Goal: Information Seeking & Learning: Find specific fact

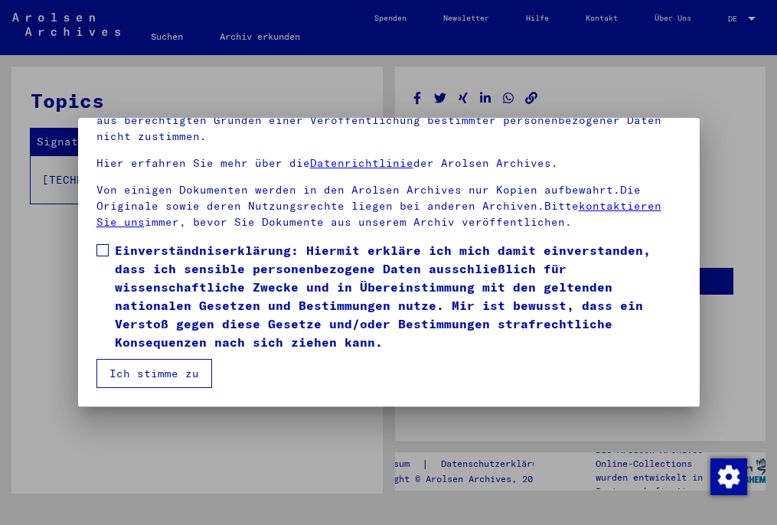
click at [101, 249] on span at bounding box center [102, 250] width 12 height 12
click at [142, 375] on button "Ich stimme zu" at bounding box center [154, 373] width 116 height 29
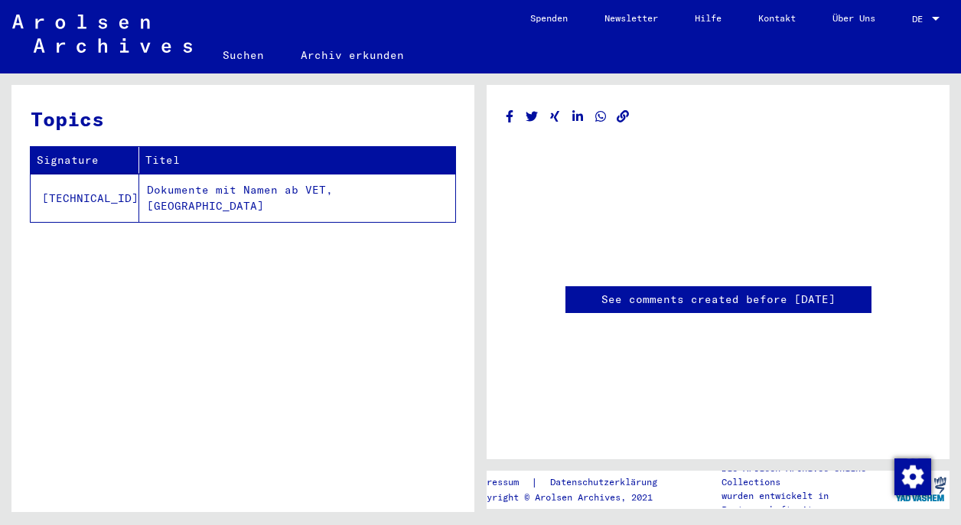
click at [237, 193] on td "Dokumente mit Namen ab VET, [GEOGRAPHIC_DATA]" at bounding box center [297, 198] width 316 height 48
click at [236, 56] on link "Suchen" at bounding box center [243, 55] width 78 height 37
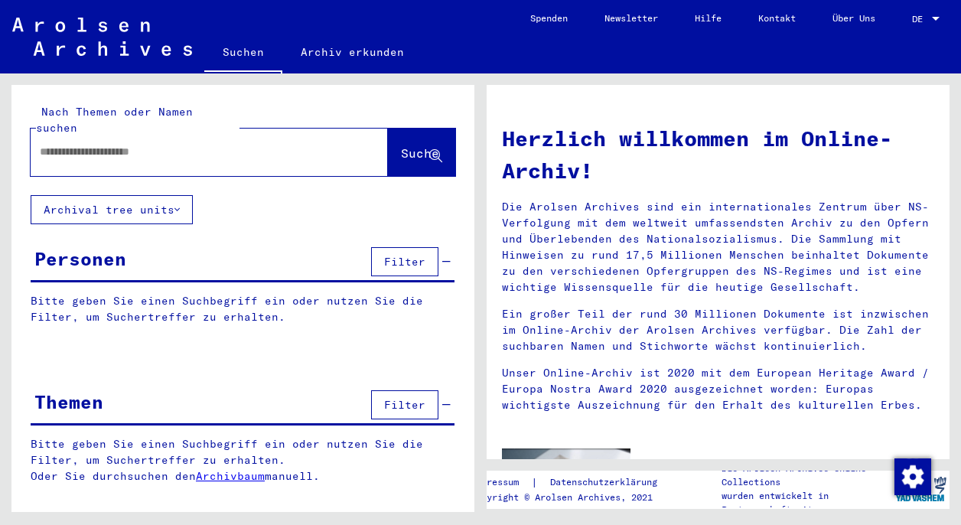
click at [215, 144] on input "text" at bounding box center [191, 152] width 302 height 16
click at [420, 145] on span "Suche" at bounding box center [420, 152] width 38 height 15
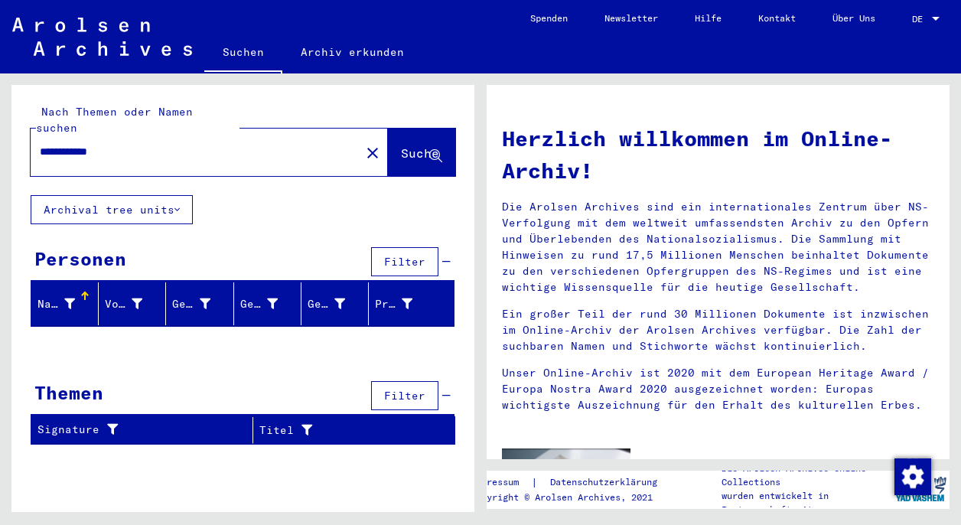
click at [87, 144] on input "**********" at bounding box center [191, 152] width 302 height 16
click at [126, 144] on input "*****" at bounding box center [191, 152] width 302 height 16
click at [401, 145] on span "Suche" at bounding box center [420, 152] width 38 height 15
click at [177, 204] on icon at bounding box center [176, 209] width 5 height 11
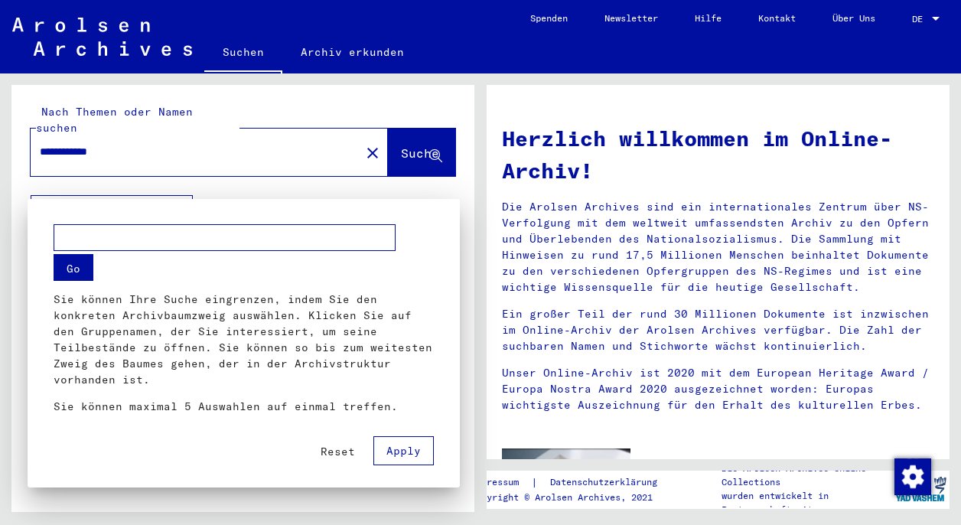
scroll to position [259, 0]
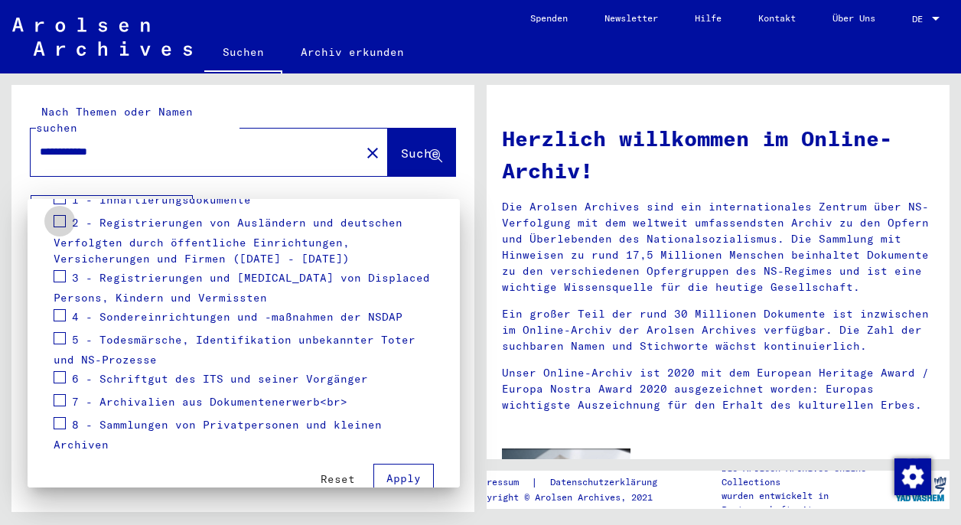
click at [62, 215] on span at bounding box center [60, 221] width 12 height 12
click at [57, 417] on span at bounding box center [60, 423] width 12 height 12
click at [58, 391] on label at bounding box center [60, 398] width 12 height 15
click at [58, 371] on span at bounding box center [60, 377] width 12 height 12
click at [394, 471] on span "Apply" at bounding box center [403, 478] width 34 height 14
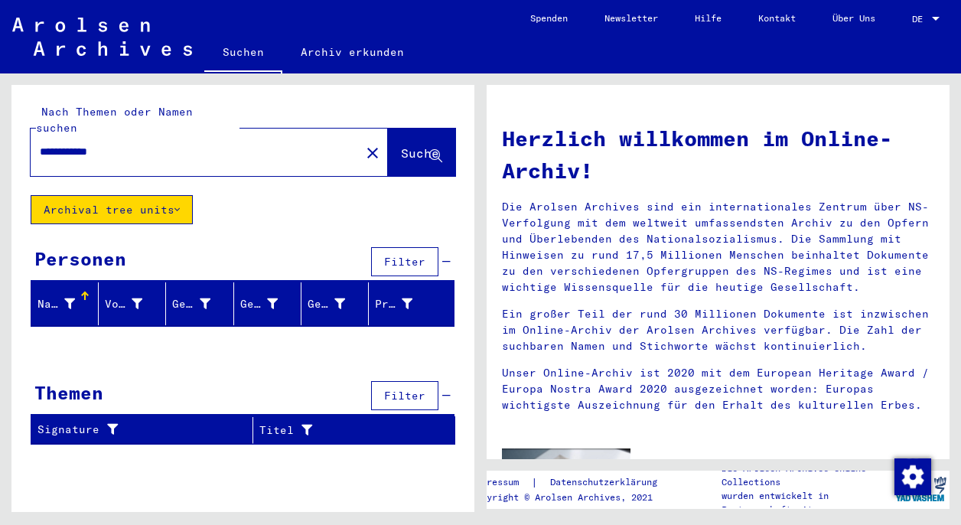
click at [400, 389] on span "Filter" at bounding box center [404, 396] width 41 height 14
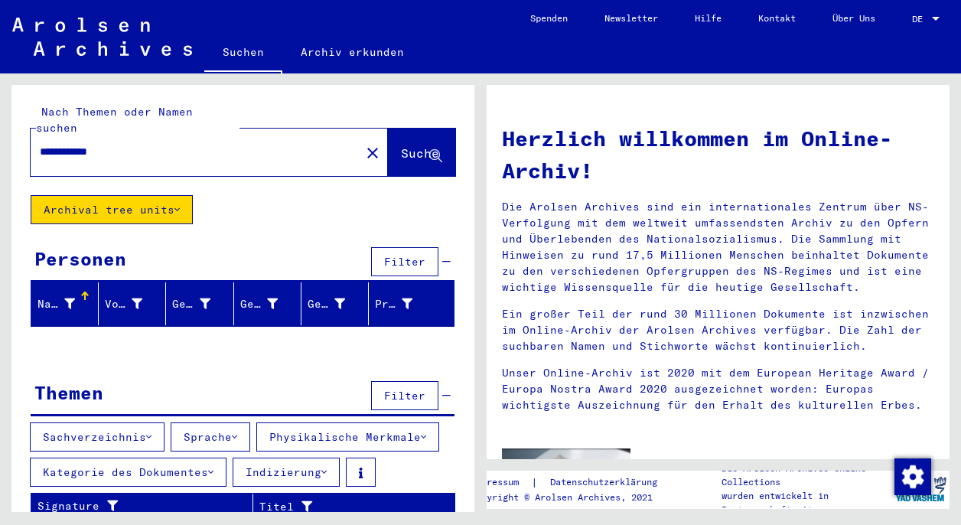
scroll to position [0, 0]
drag, startPoint x: 121, startPoint y: 139, endPoint x: 80, endPoint y: 139, distance: 40.6
click at [80, 144] on input "**********" at bounding box center [191, 152] width 302 height 16
drag, startPoint x: 122, startPoint y: 161, endPoint x: 417, endPoint y: 137, distance: 296.4
click at [417, 145] on span "Suche" at bounding box center [420, 152] width 38 height 15
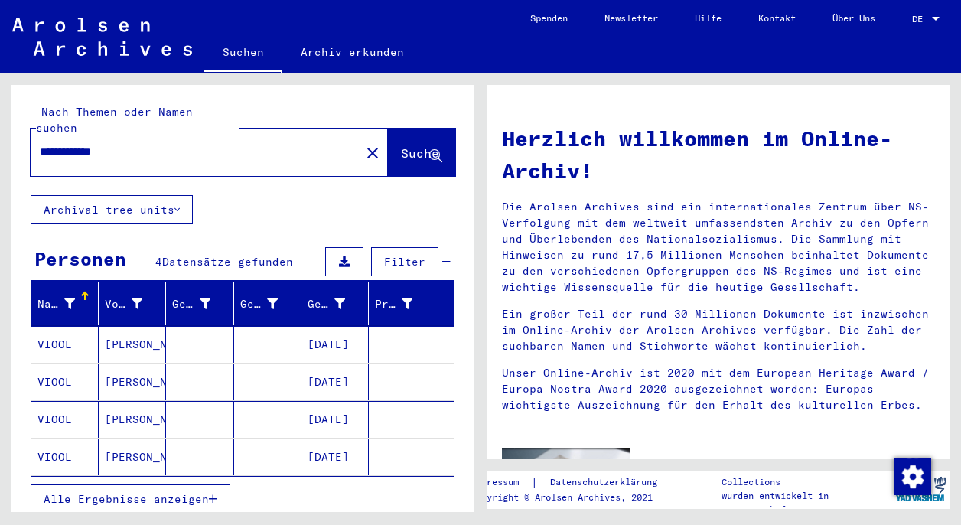
drag, startPoint x: 127, startPoint y: 135, endPoint x: 82, endPoint y: 135, distance: 45.2
click at [82, 144] on input "**********" at bounding box center [191, 152] width 302 height 16
click at [401, 145] on span "Suche" at bounding box center [420, 152] width 38 height 15
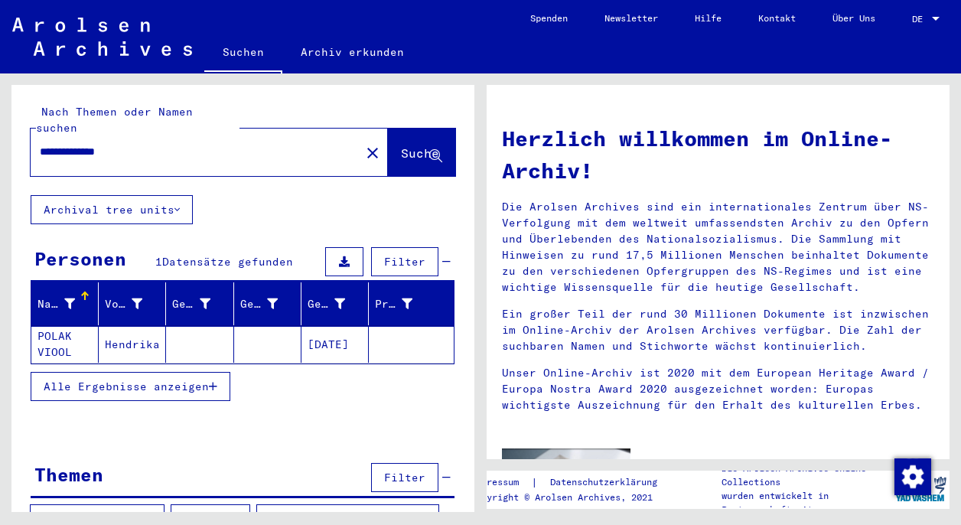
click at [62, 327] on mat-cell "POLAK VIOOL" at bounding box center [64, 344] width 67 height 37
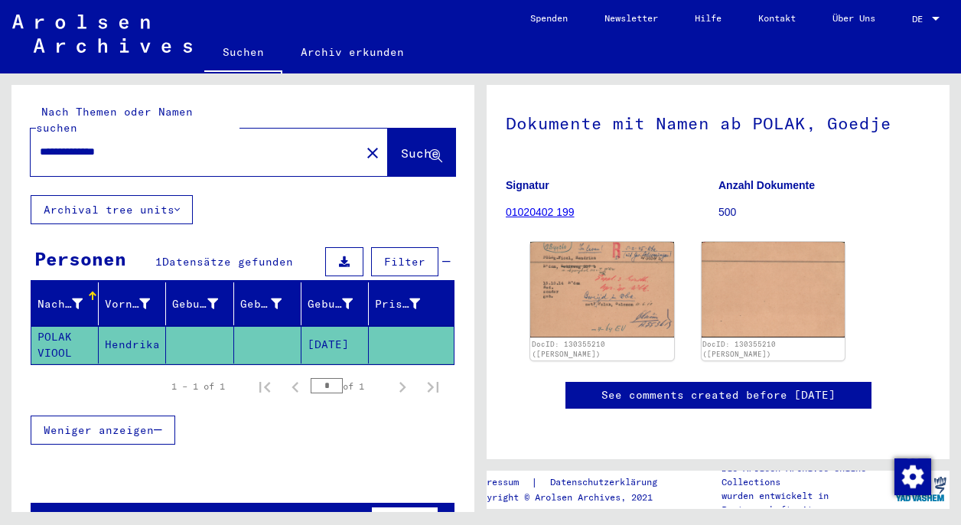
scroll to position [220, 0]
click at [638, 387] on link "See comments created before [DATE]" at bounding box center [719, 395] width 234 height 16
drag, startPoint x: 133, startPoint y: 136, endPoint x: 83, endPoint y: 137, distance: 50.5
click at [83, 144] on input "**********" at bounding box center [195, 152] width 311 height 16
type input "*********"
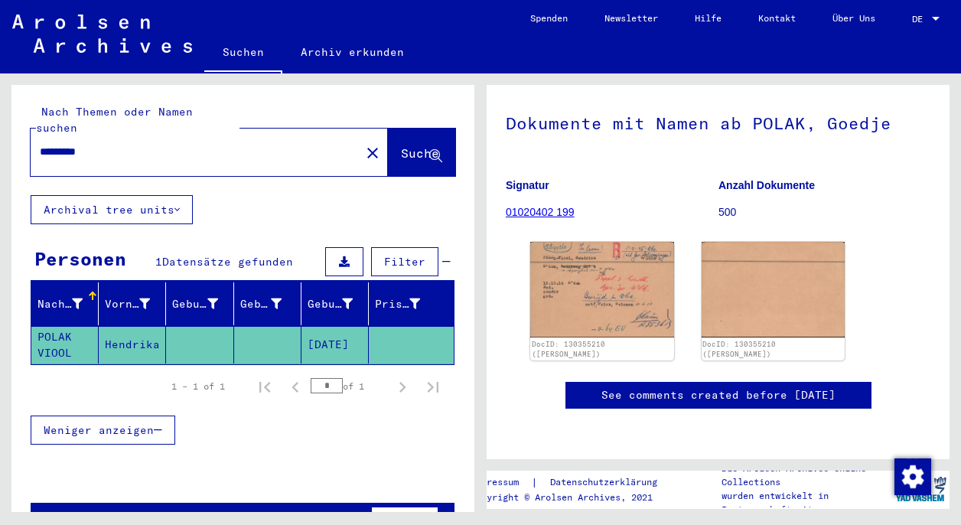
click at [401, 145] on span "Suche" at bounding box center [420, 152] width 38 height 15
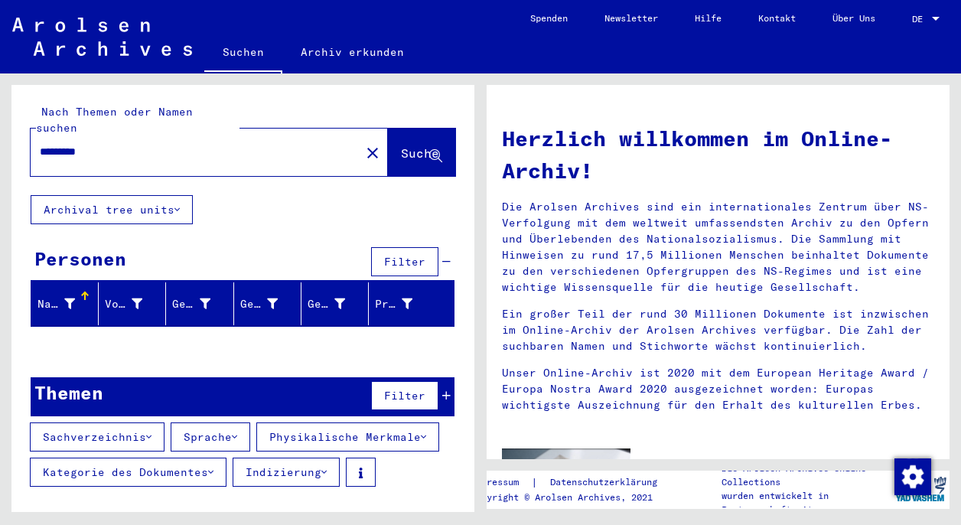
click at [234, 49] on link "Suchen" at bounding box center [243, 54] width 78 height 40
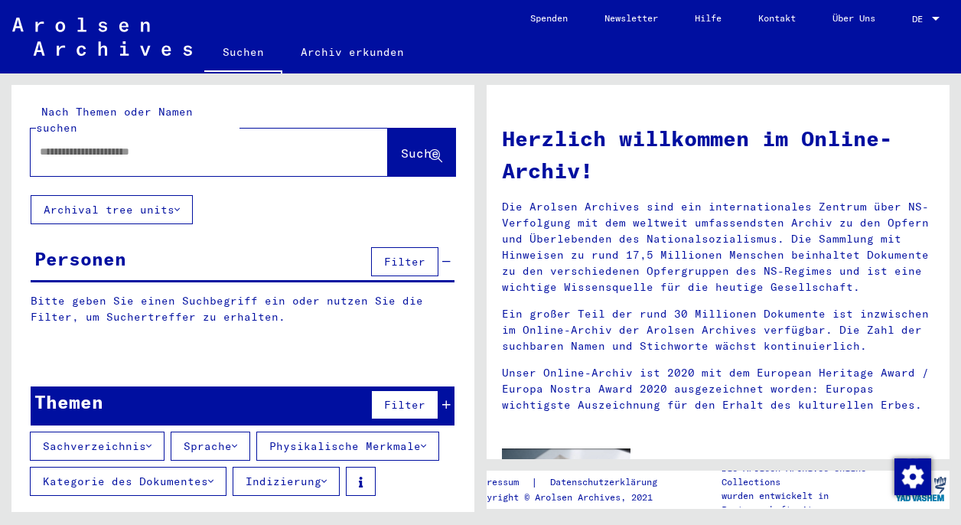
click at [162, 144] on input "text" at bounding box center [191, 152] width 302 height 16
click at [401, 145] on span "Suche" at bounding box center [420, 152] width 38 height 15
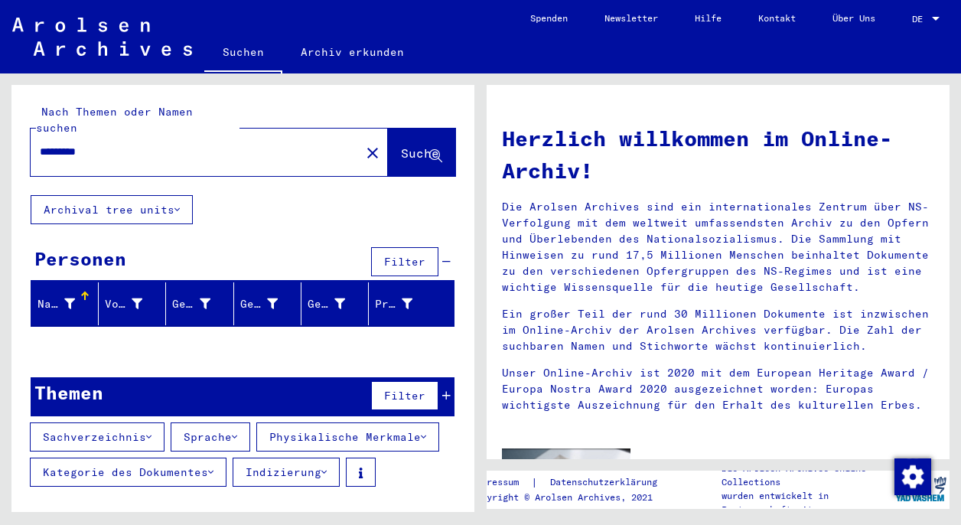
click at [60, 144] on input "*********" at bounding box center [191, 152] width 302 height 16
click at [401, 145] on span "Suche" at bounding box center [420, 152] width 38 height 15
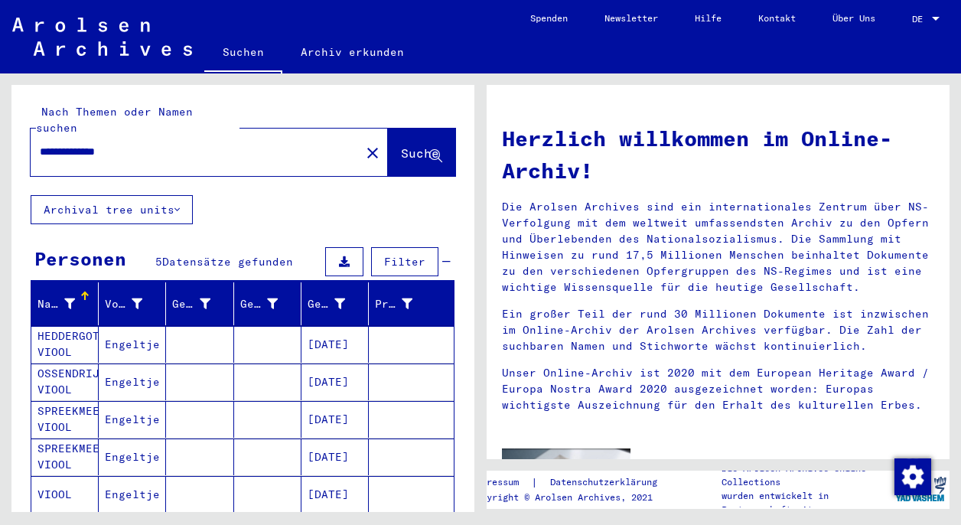
click at [331, 402] on mat-cell "[DATE]" at bounding box center [335, 419] width 67 height 37
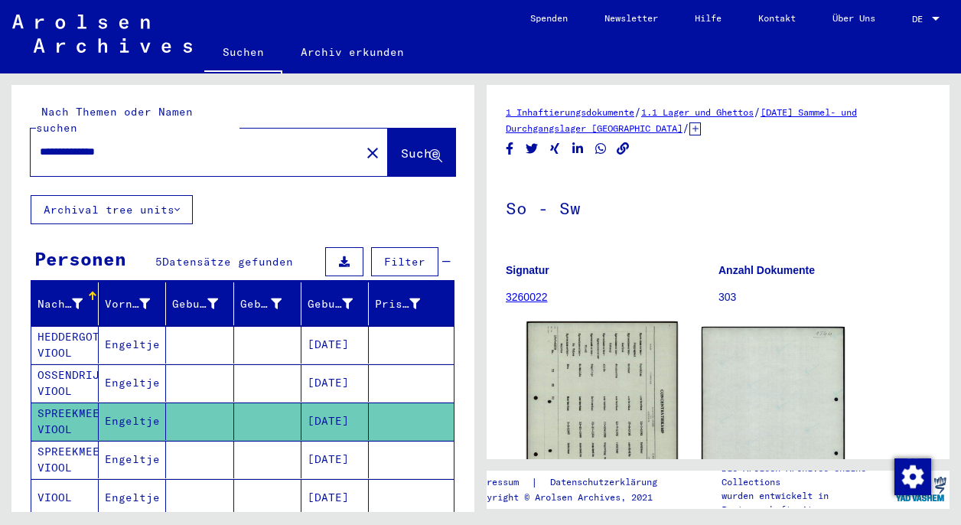
click at [596, 386] on img at bounding box center [602, 426] width 151 height 210
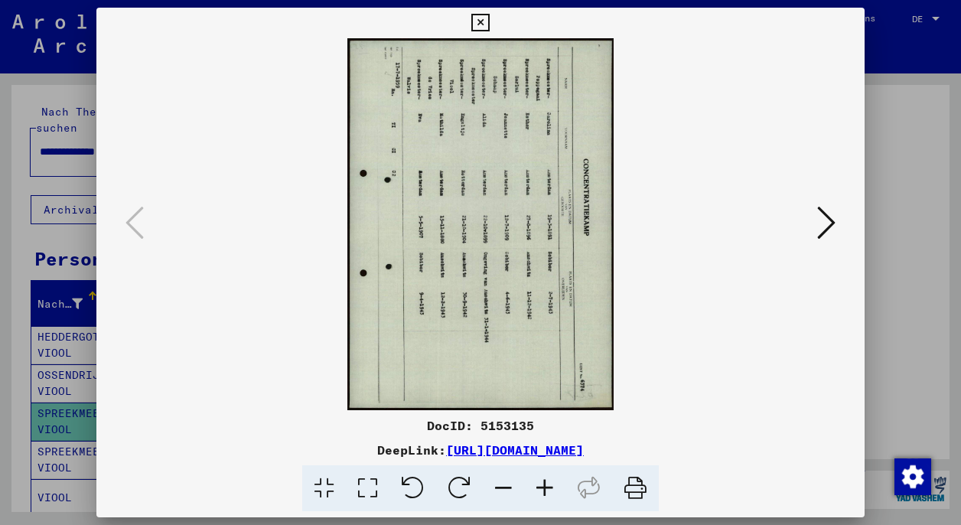
click at [411, 489] on icon at bounding box center [413, 488] width 47 height 47
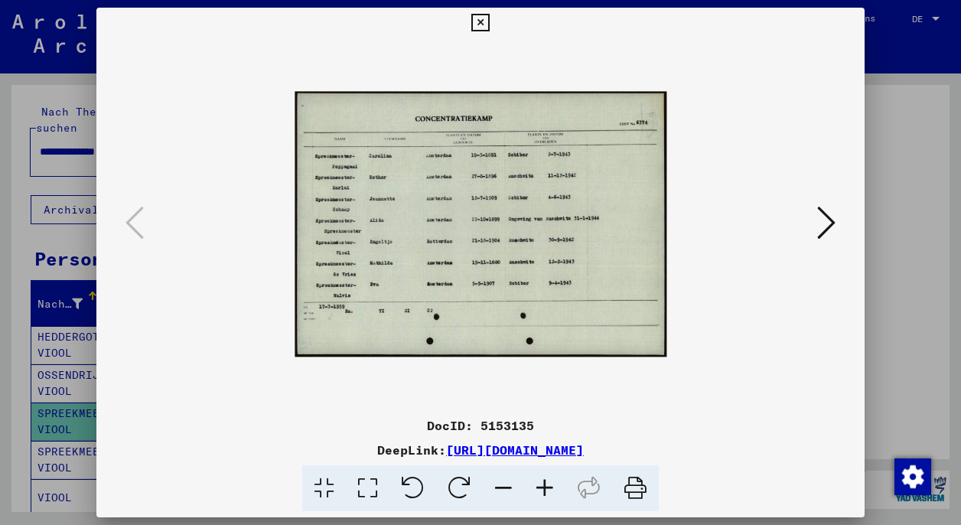
click at [776, 223] on icon at bounding box center [826, 222] width 18 height 37
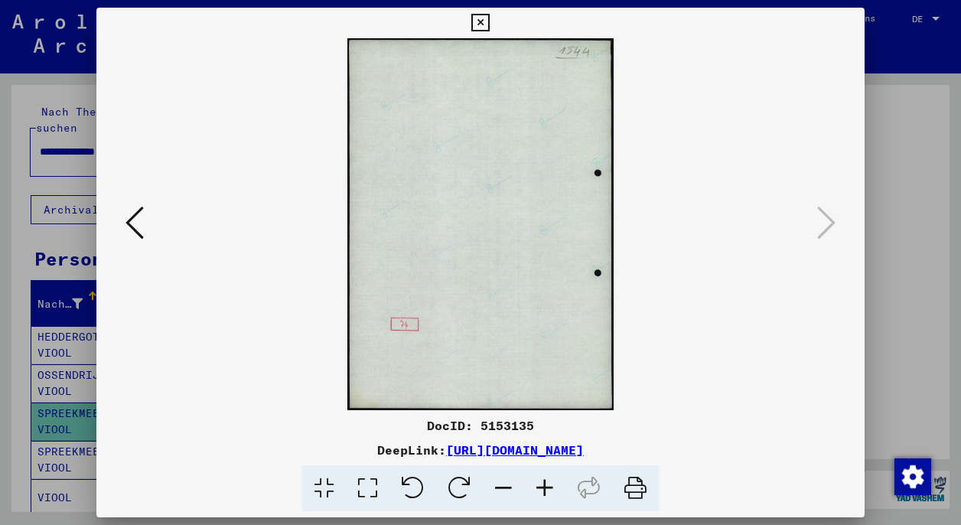
click at [489, 18] on icon at bounding box center [480, 23] width 18 height 18
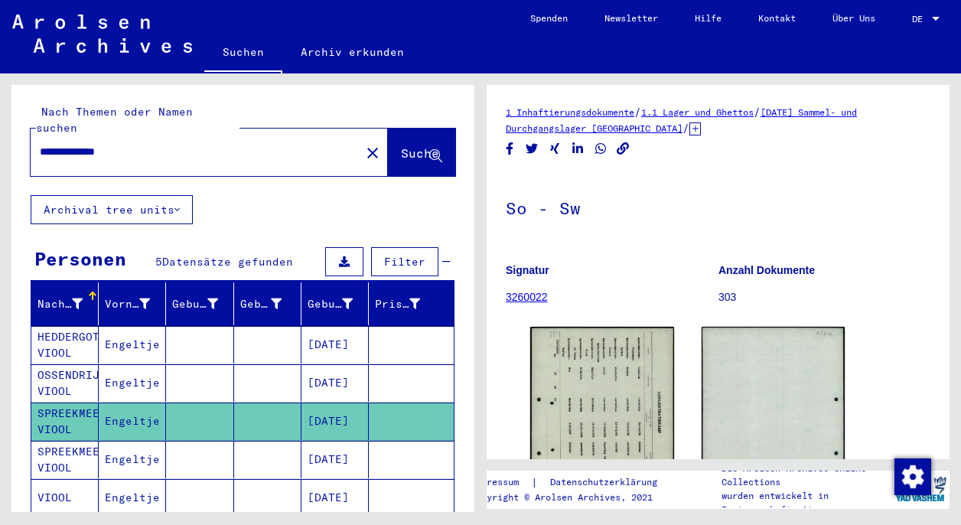
click at [329, 444] on mat-cell "[DATE]" at bounding box center [335, 459] width 67 height 37
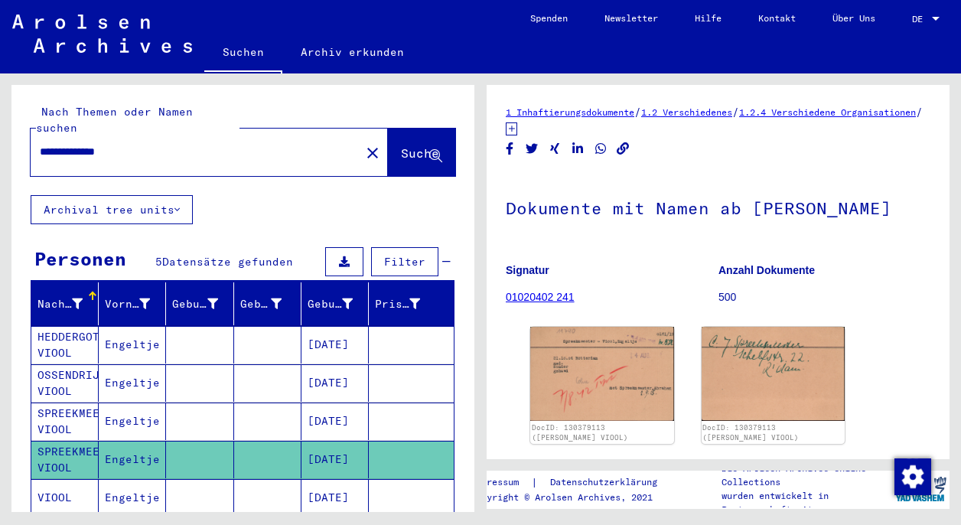
click at [80, 144] on input "**********" at bounding box center [195, 152] width 311 height 16
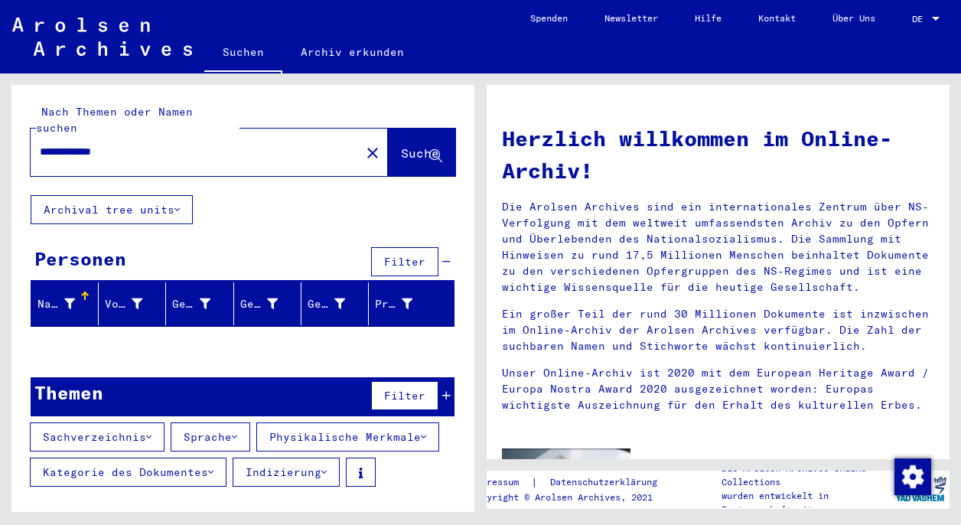
drag, startPoint x: 129, startPoint y: 132, endPoint x: 159, endPoint y: 146, distance: 33.6
click at [159, 146] on div "**********" at bounding box center [186, 152] width 311 height 34
click at [46, 144] on input "**********" at bounding box center [191, 152] width 302 height 16
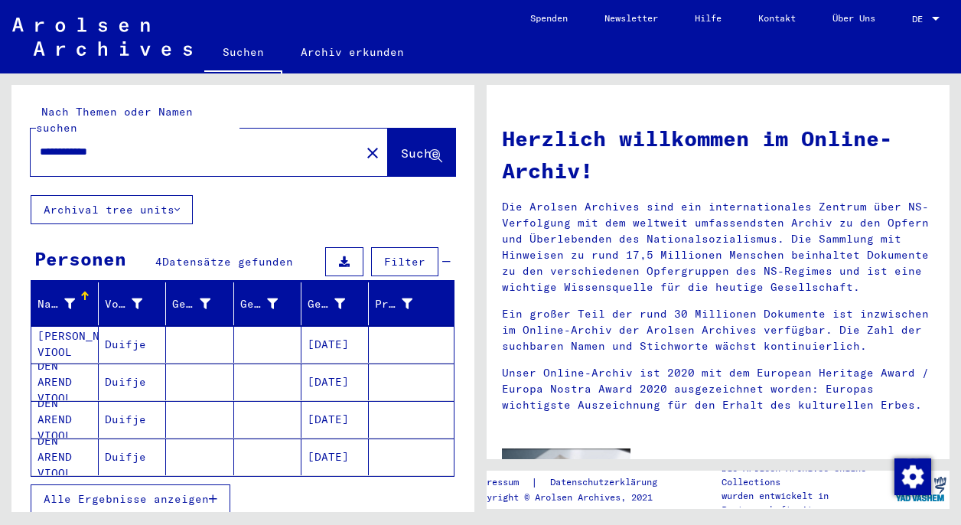
click at [334, 366] on mat-cell "[DATE]" at bounding box center [335, 382] width 67 height 37
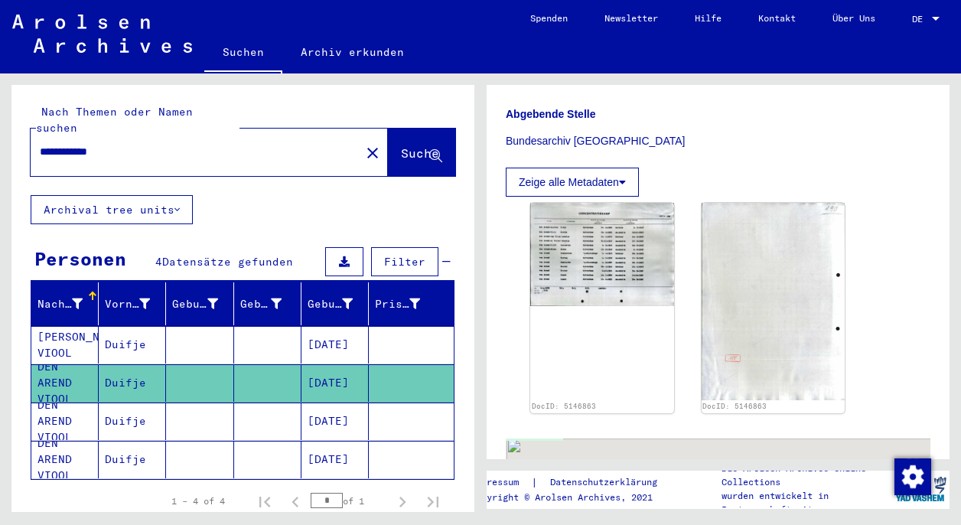
scroll to position [371, 0]
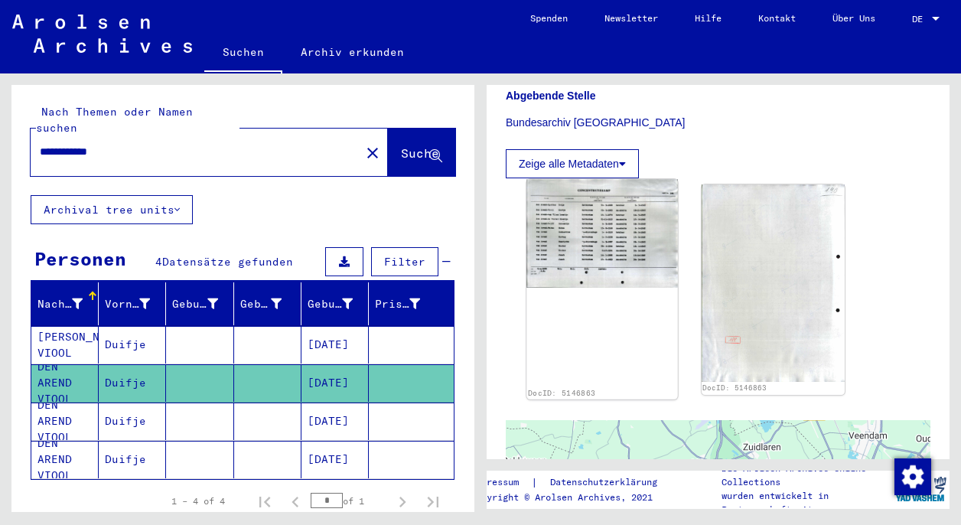
click at [586, 210] on img at bounding box center [602, 233] width 151 height 109
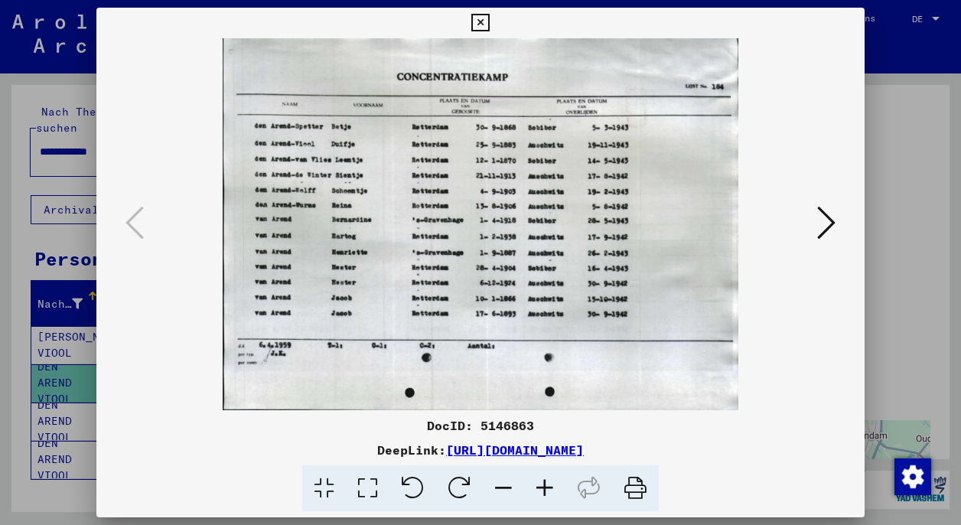
click at [489, 19] on icon at bounding box center [480, 23] width 18 height 18
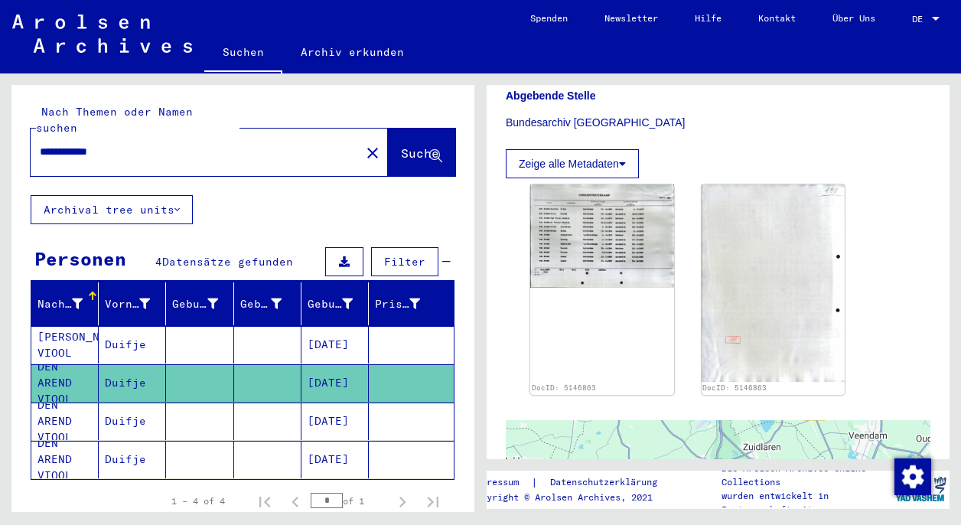
click at [320, 404] on mat-cell "[DATE]" at bounding box center [335, 421] width 67 height 37
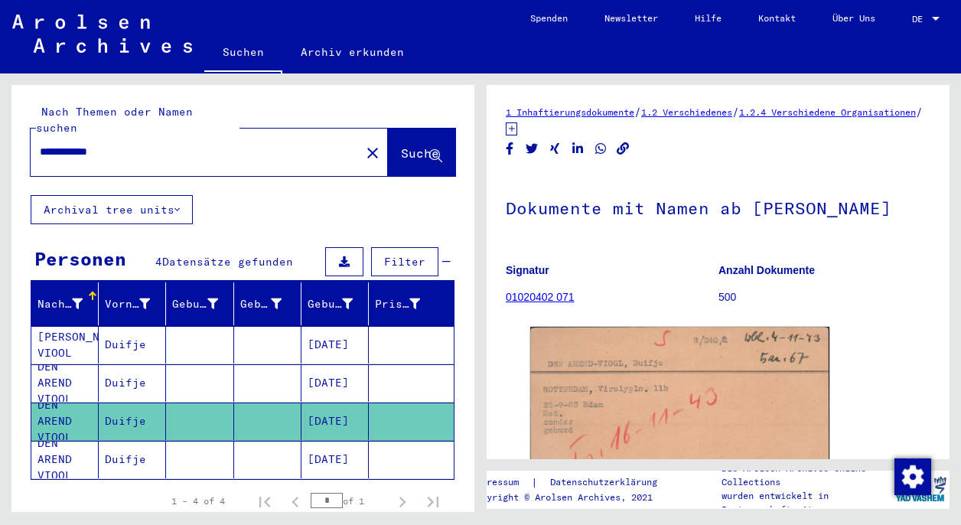
click at [333, 441] on mat-cell "[DATE]" at bounding box center [335, 459] width 67 height 37
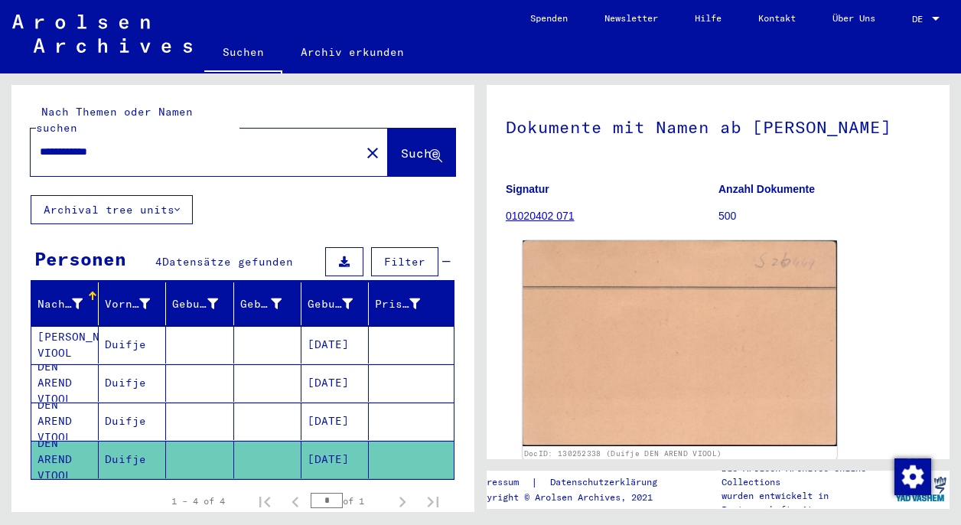
scroll to position [127, 0]
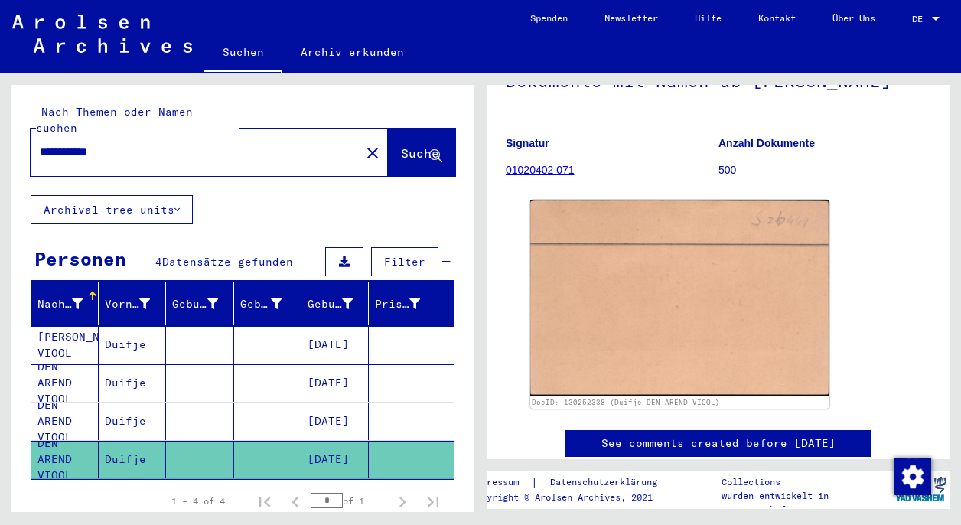
click at [324, 403] on mat-cell "[DATE]" at bounding box center [335, 421] width 67 height 37
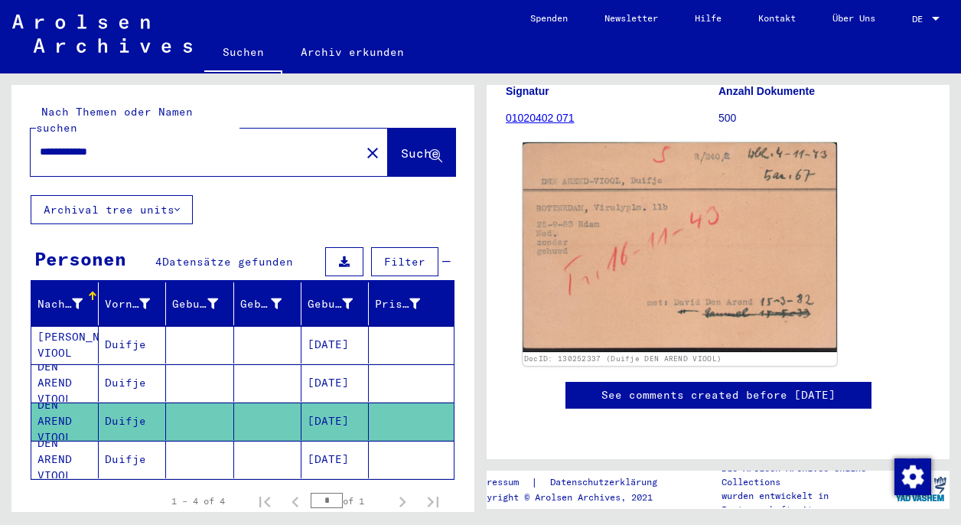
scroll to position [190, 0]
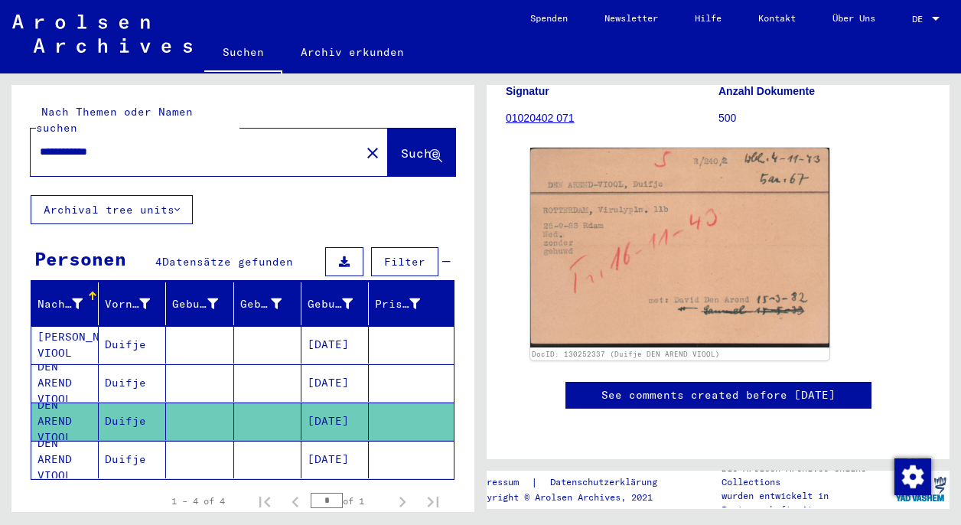
click at [341, 445] on mat-cell "[DATE]" at bounding box center [335, 459] width 67 height 37
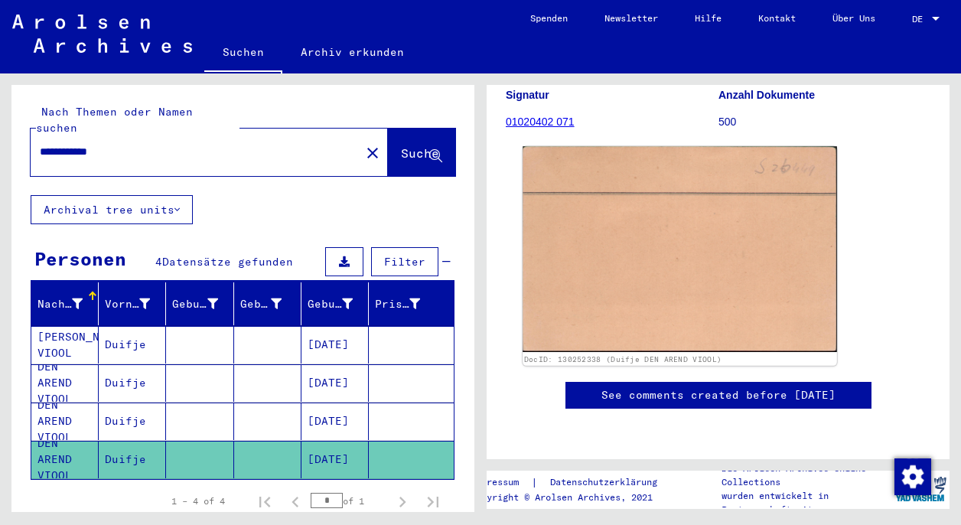
scroll to position [298, 0]
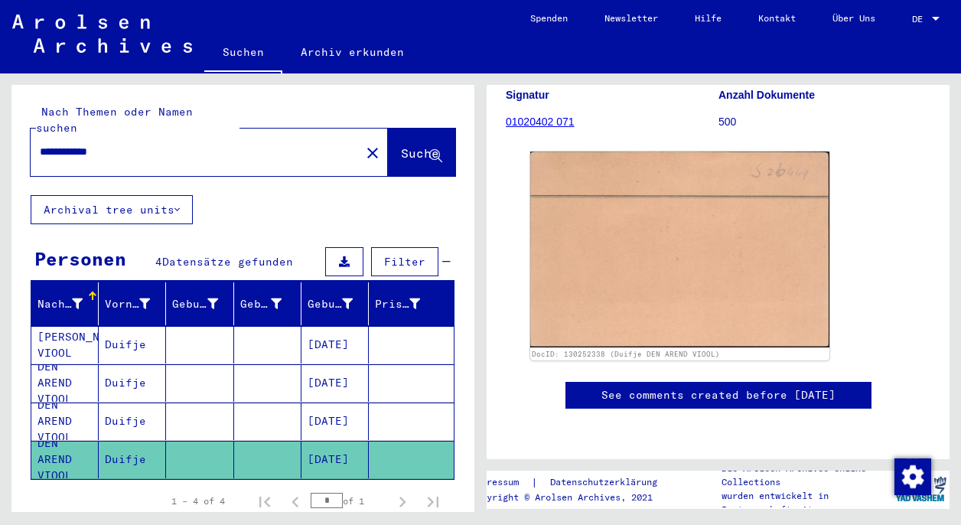
drag, startPoint x: 125, startPoint y: 133, endPoint x: 29, endPoint y: 132, distance: 95.7
click at [29, 132] on div "**********" at bounding box center [242, 140] width 463 height 110
click at [401, 145] on span "Suche" at bounding box center [420, 152] width 38 height 15
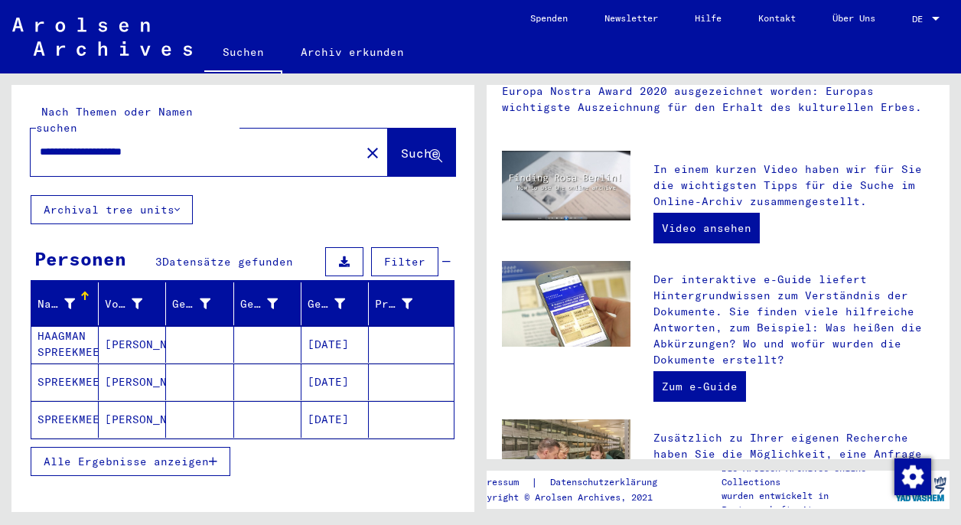
click at [322, 406] on mat-cell "[DATE]" at bounding box center [335, 419] width 67 height 37
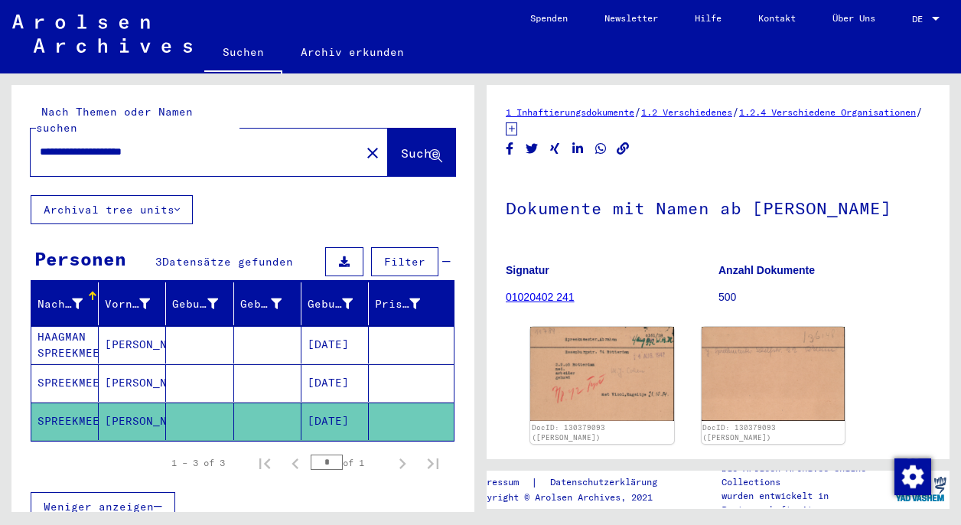
click at [318, 364] on mat-cell "[DATE]" at bounding box center [335, 382] width 67 height 37
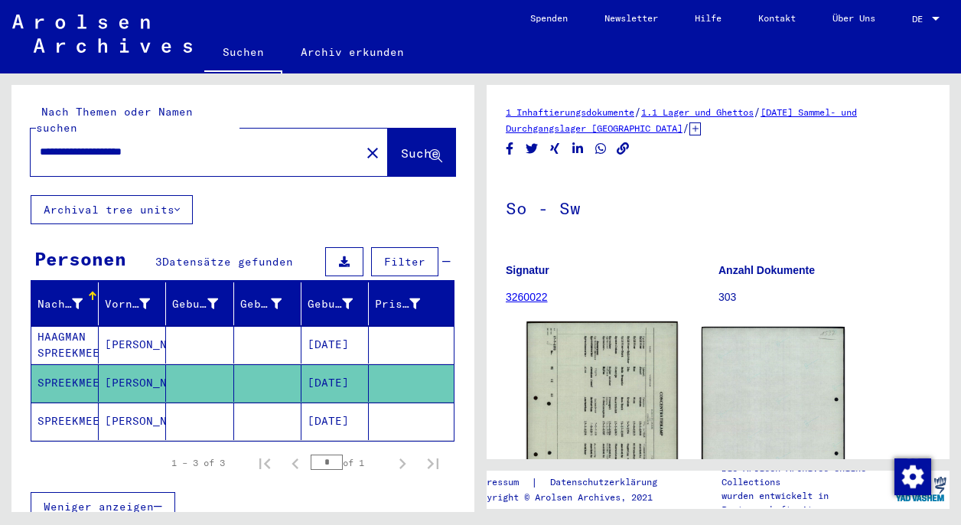
click at [586, 403] on img at bounding box center [602, 426] width 151 height 210
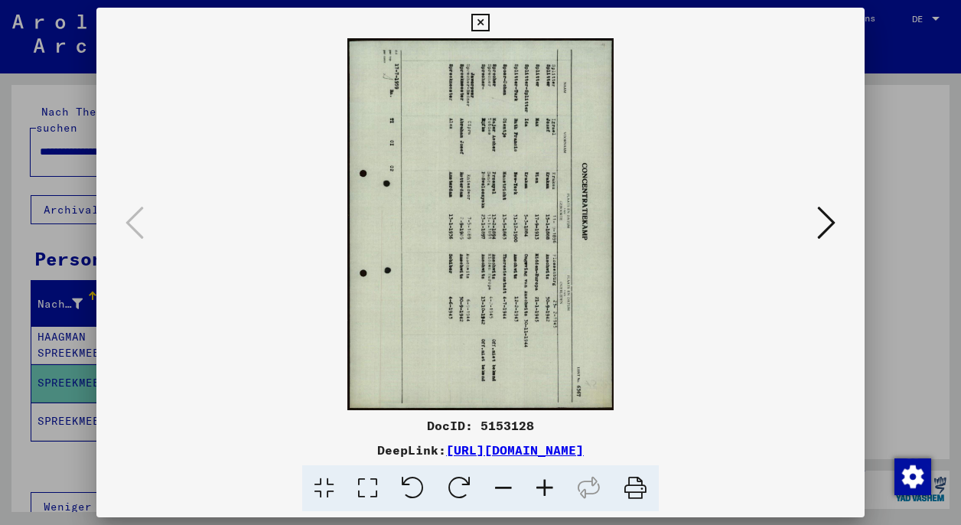
click at [497, 264] on img at bounding box center [480, 224] width 665 height 372
click at [489, 21] on icon at bounding box center [480, 23] width 18 height 18
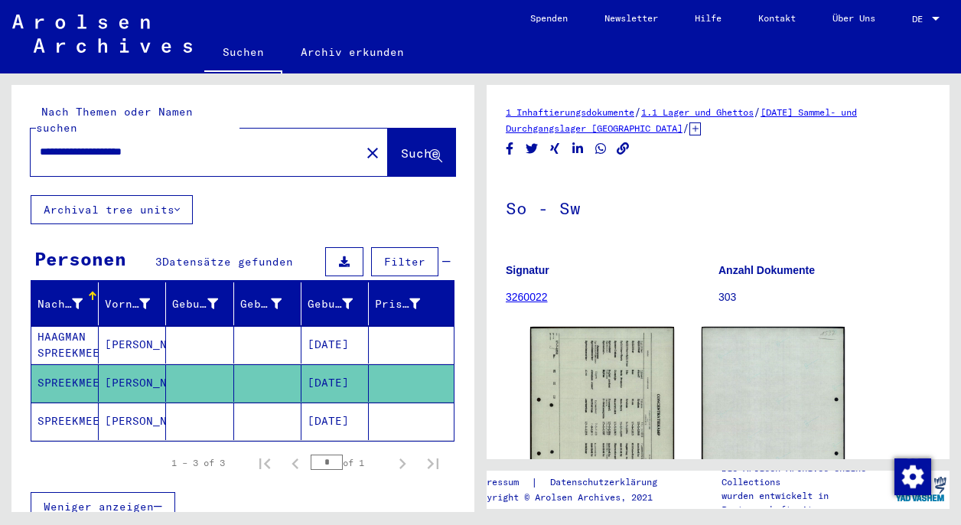
drag, startPoint x: 181, startPoint y: 132, endPoint x: 41, endPoint y: 139, distance: 139.4
click at [41, 144] on input "**********" at bounding box center [195, 152] width 311 height 16
click at [401, 145] on span "Suche" at bounding box center [420, 152] width 38 height 15
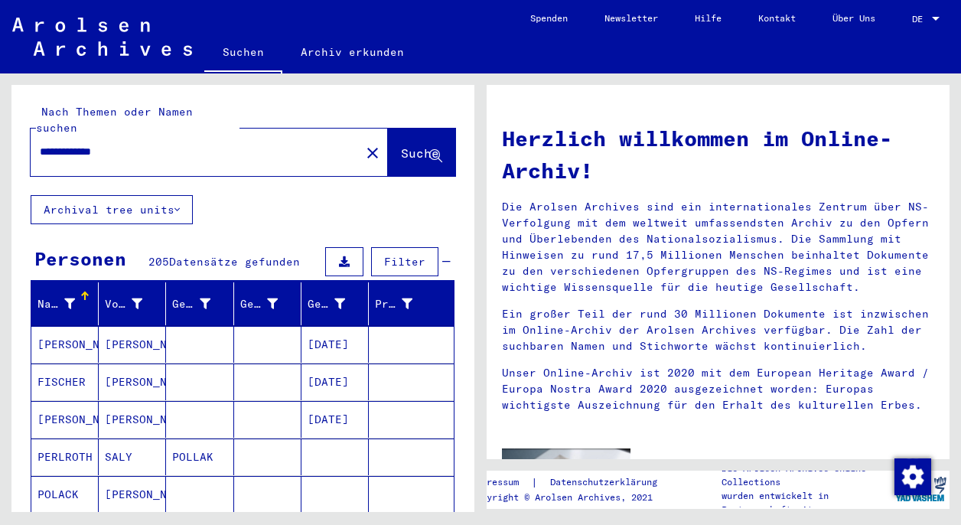
click at [206, 476] on mat-cell at bounding box center [199, 494] width 67 height 37
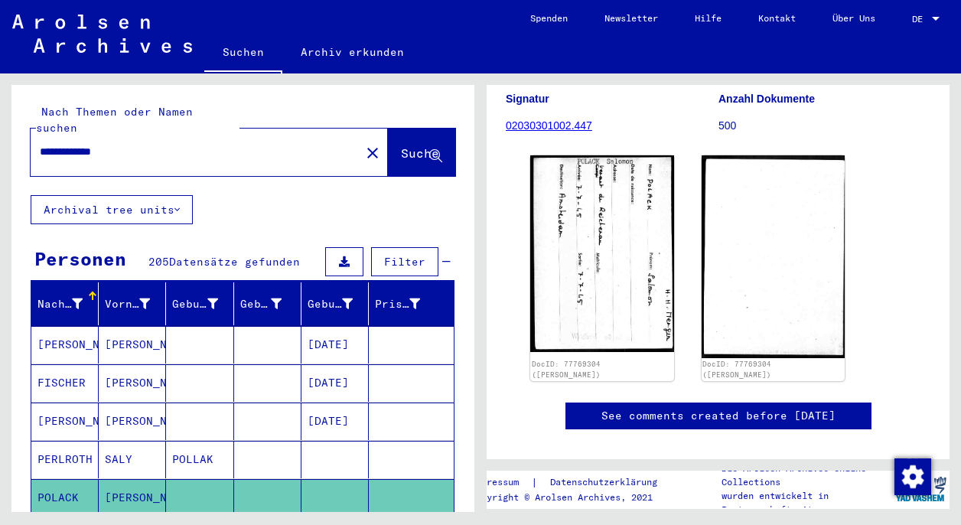
scroll to position [210, 0]
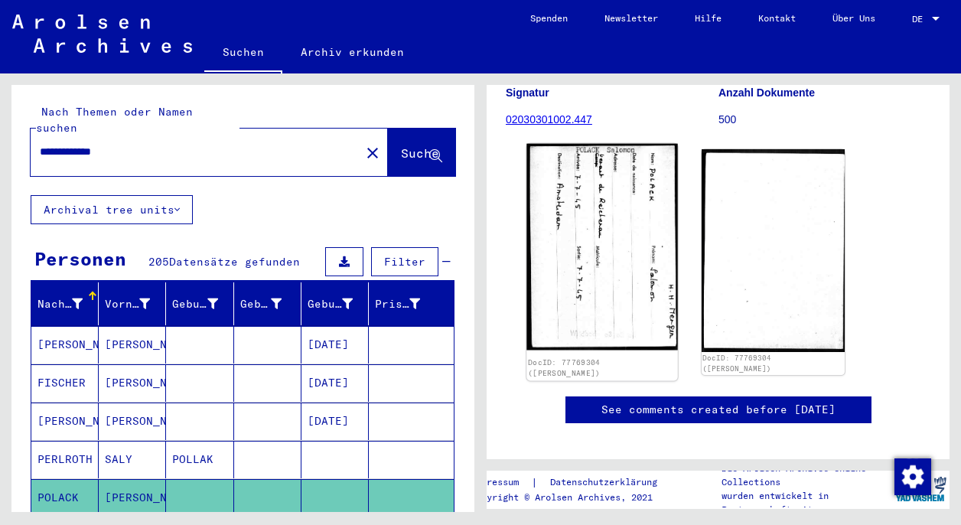
click at [610, 259] on img at bounding box center [602, 247] width 151 height 207
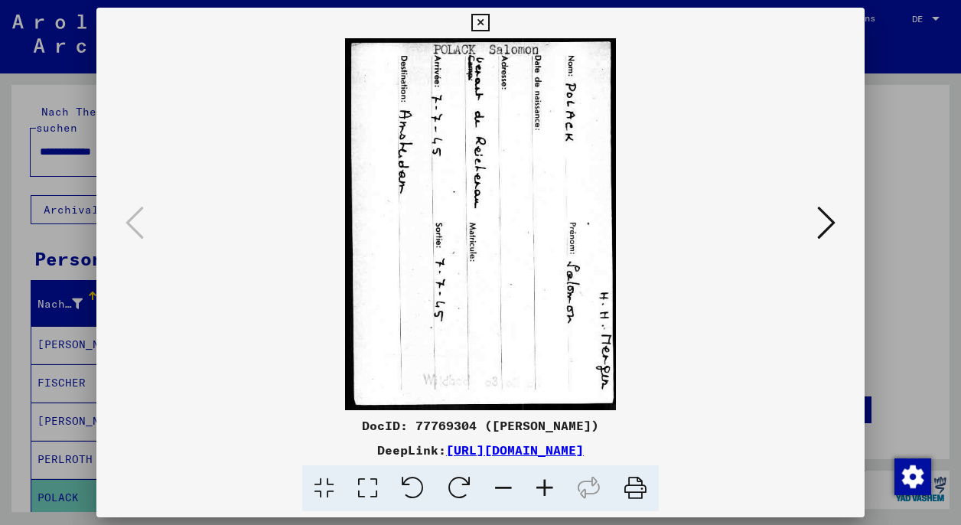
click at [414, 489] on icon at bounding box center [413, 488] width 47 height 47
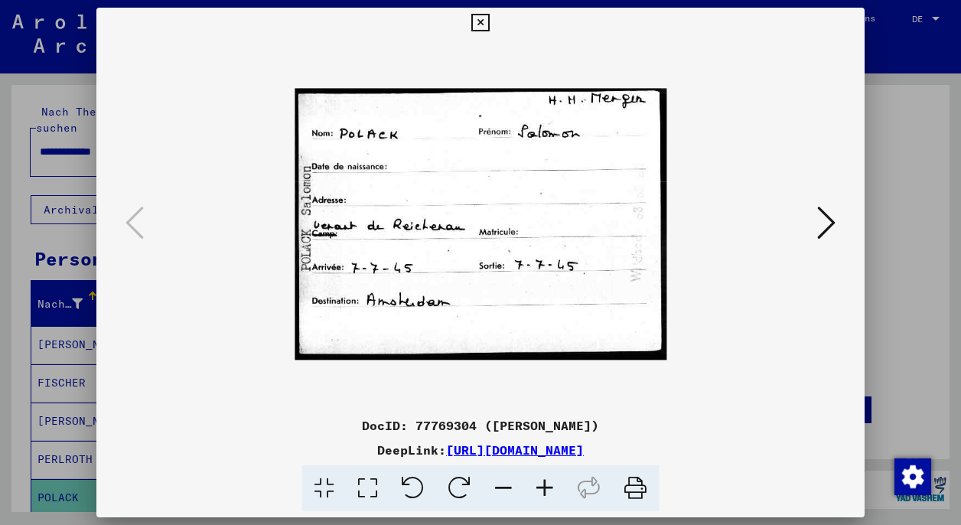
scroll to position [0, 0]
click at [776, 223] on icon at bounding box center [826, 222] width 18 height 37
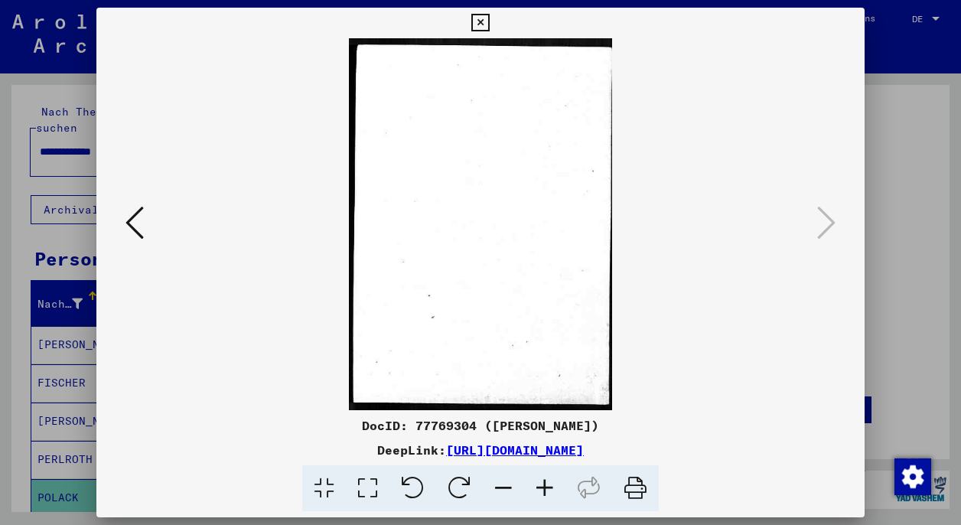
click at [489, 19] on icon at bounding box center [480, 23] width 18 height 18
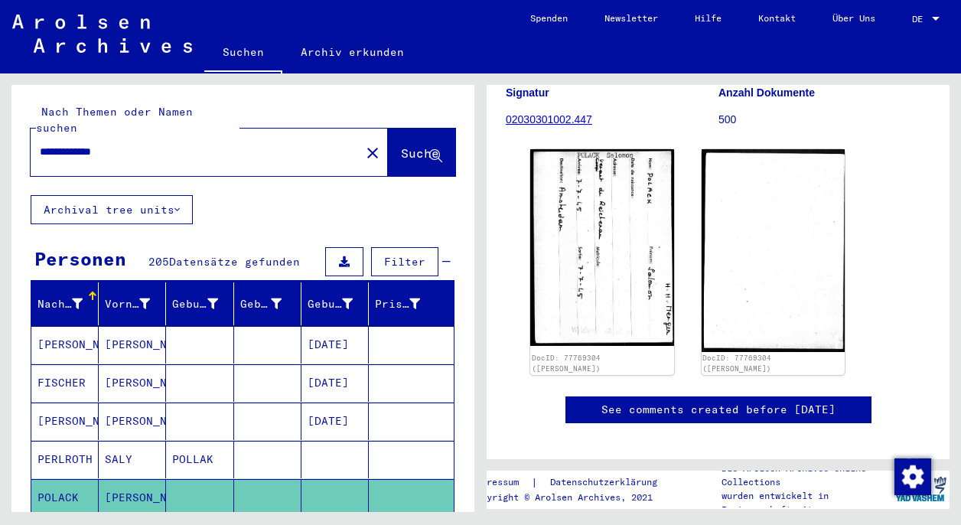
drag, startPoint x: 85, startPoint y: 137, endPoint x: 36, endPoint y: 137, distance: 49.0
click at [36, 137] on div "**********" at bounding box center [191, 152] width 321 height 34
type input "**********"
drag, startPoint x: 110, startPoint y: 145, endPoint x: 404, endPoint y: 132, distance: 294.2
click at [404, 145] on span "Suche" at bounding box center [420, 152] width 38 height 15
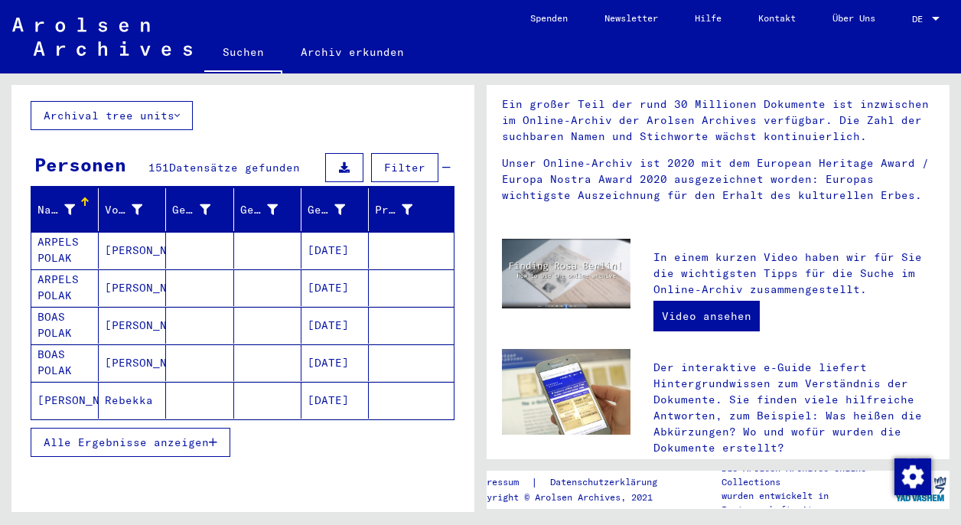
scroll to position [96, 0]
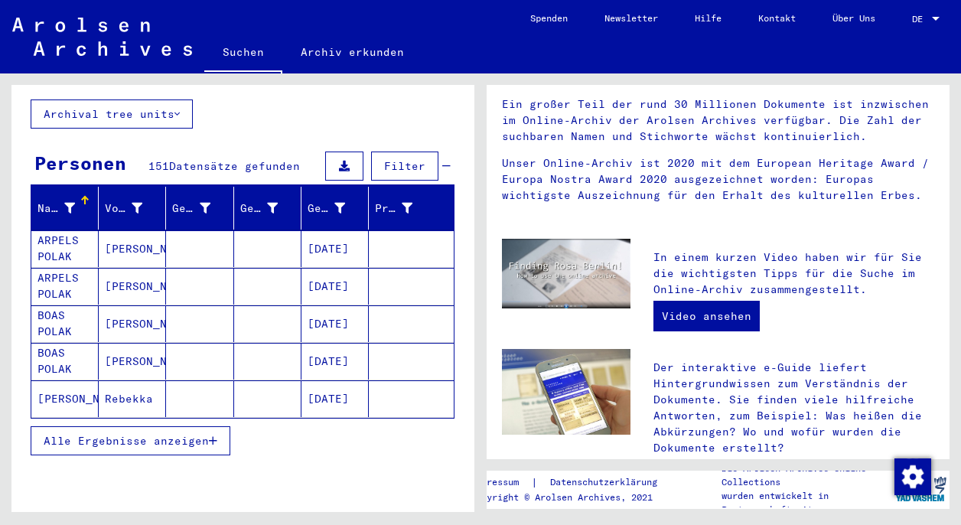
click at [164, 434] on span "Alle Ergebnisse anzeigen" at bounding box center [126, 441] width 165 height 14
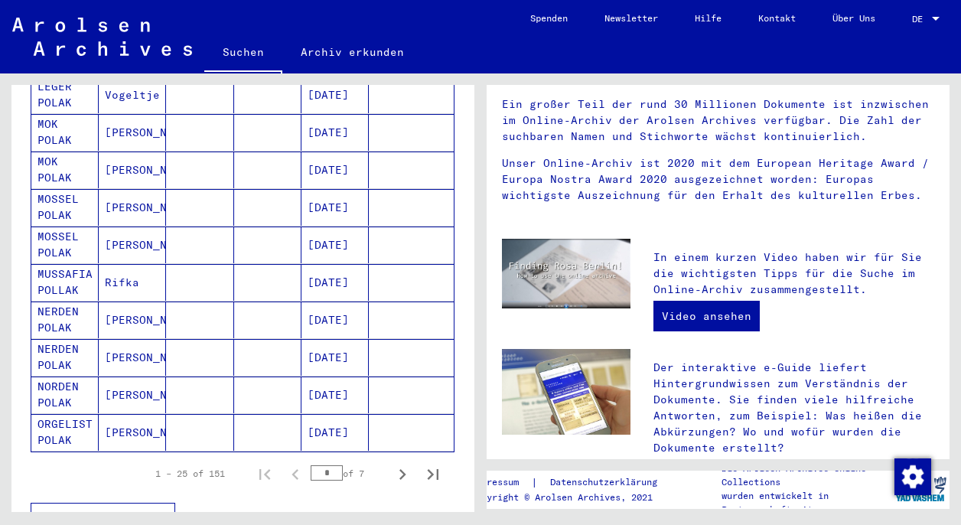
scroll to position [813, 0]
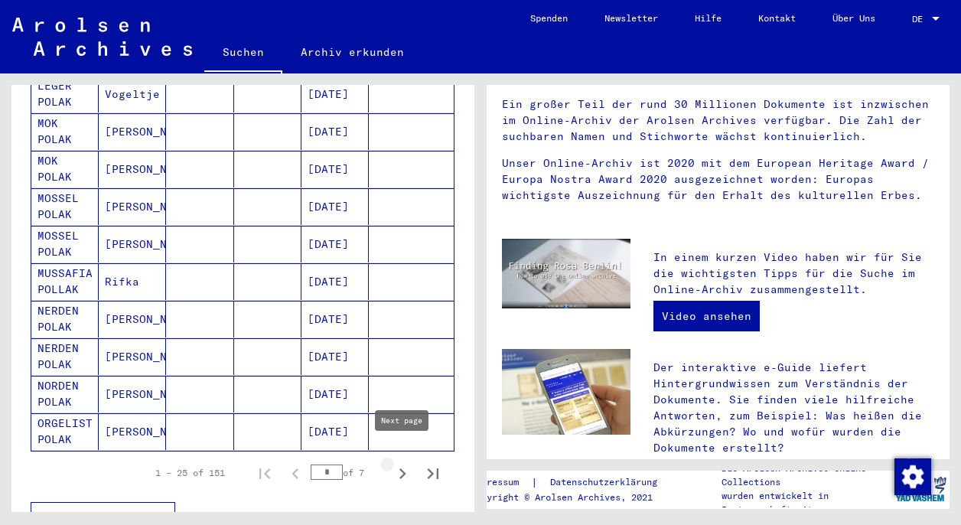
click at [400, 463] on icon "Next page" at bounding box center [402, 473] width 21 height 21
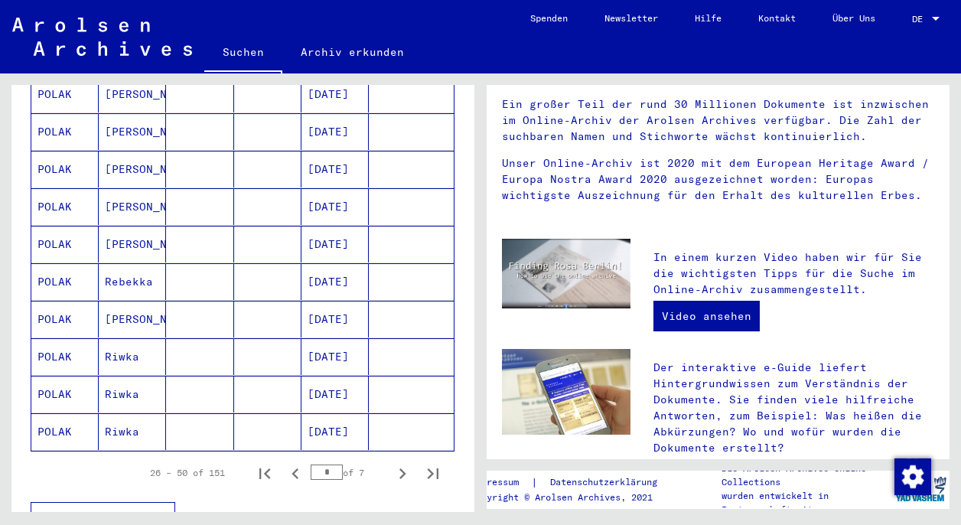
click at [400, 463] on icon "Next page" at bounding box center [402, 473] width 21 height 21
click at [327, 115] on mat-cell "[DATE]" at bounding box center [335, 131] width 67 height 37
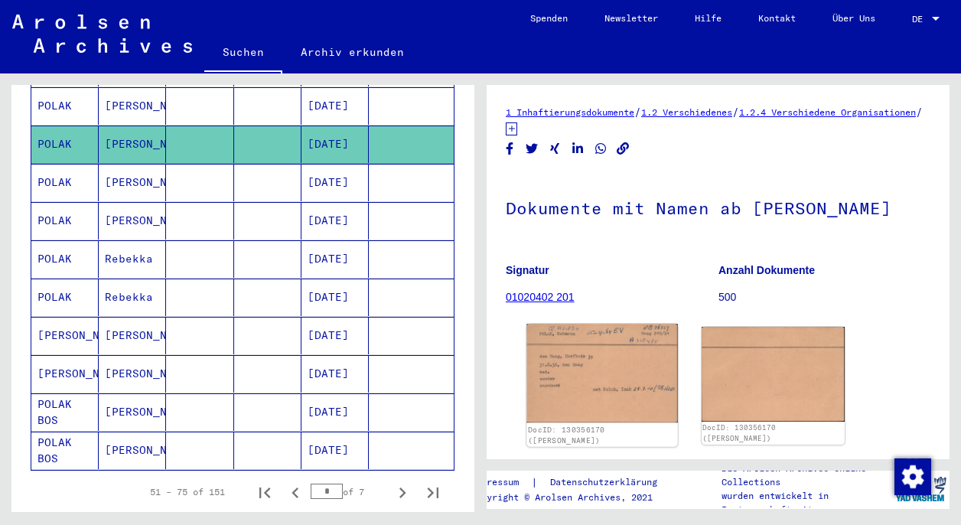
click at [628, 390] on img at bounding box center [602, 373] width 151 height 99
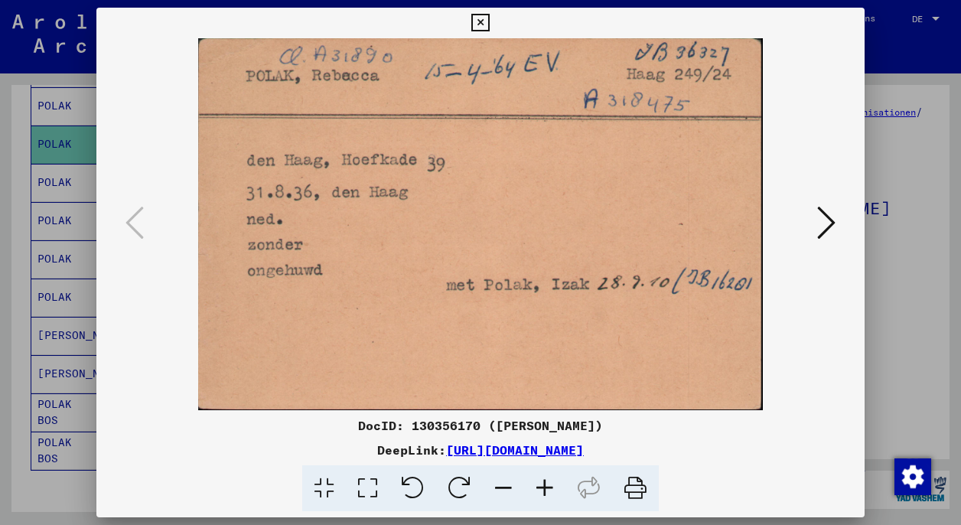
click at [489, 17] on icon at bounding box center [480, 23] width 18 height 18
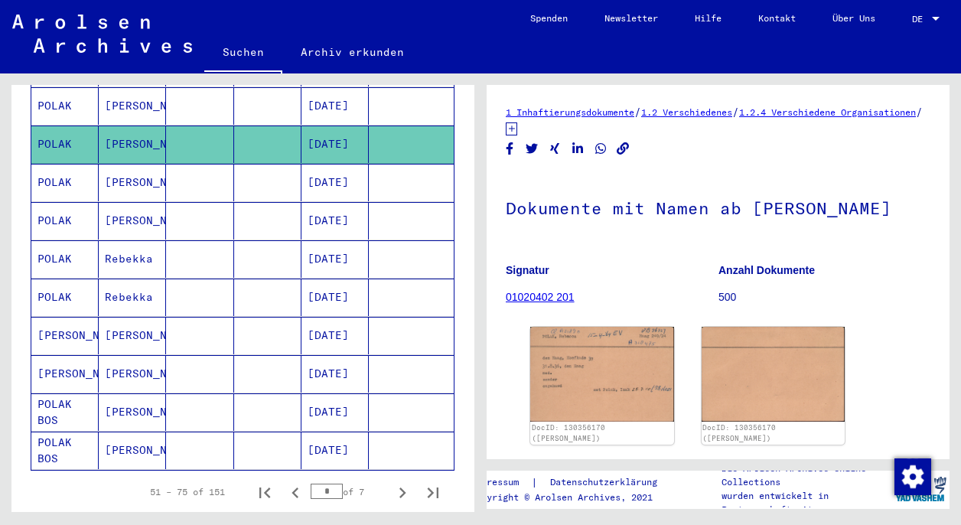
click at [329, 165] on mat-cell "[DATE]" at bounding box center [335, 182] width 67 height 37
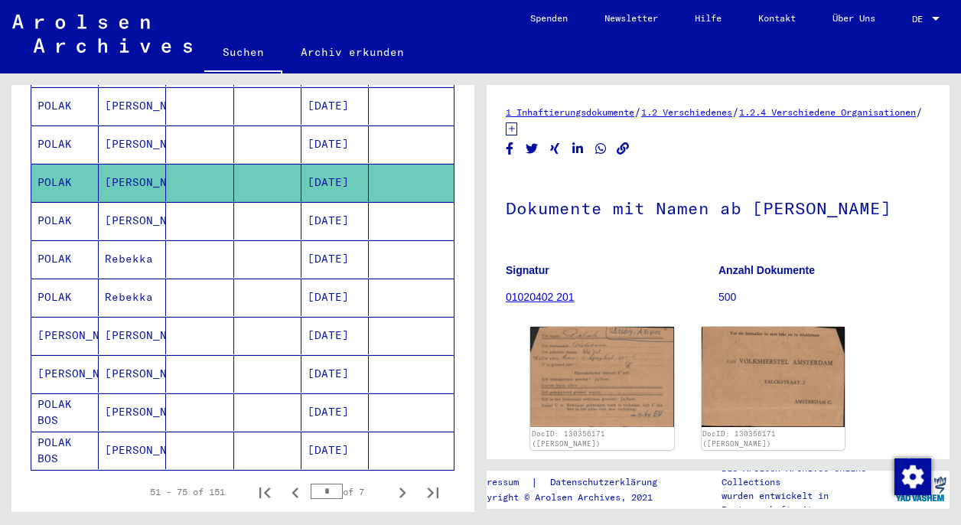
scroll to position [33, 0]
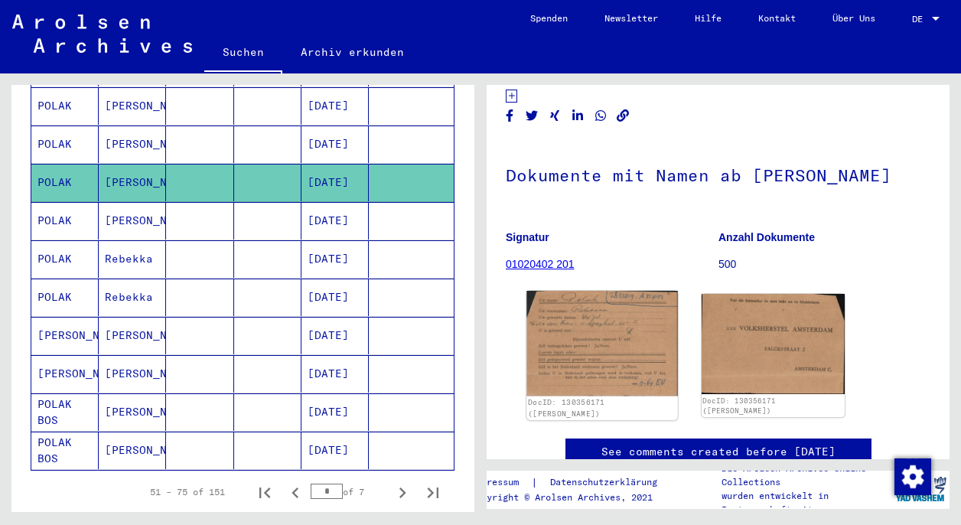
click at [598, 336] on img at bounding box center [602, 343] width 151 height 105
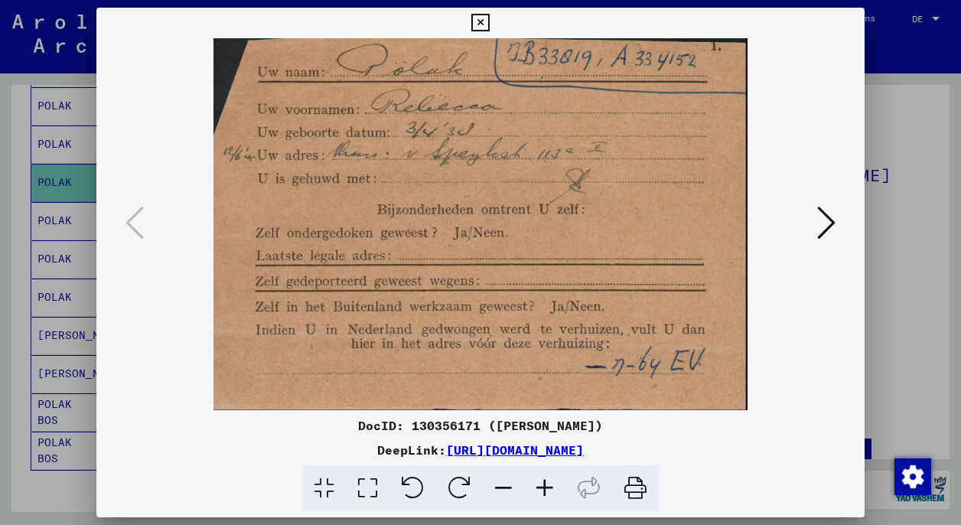
click at [489, 23] on icon at bounding box center [480, 23] width 18 height 18
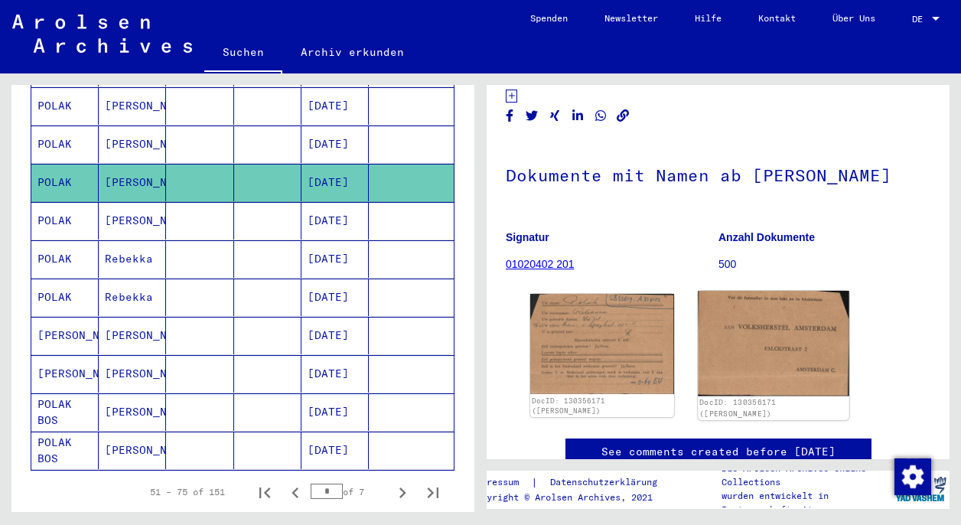
click at [757, 335] on img at bounding box center [773, 343] width 151 height 105
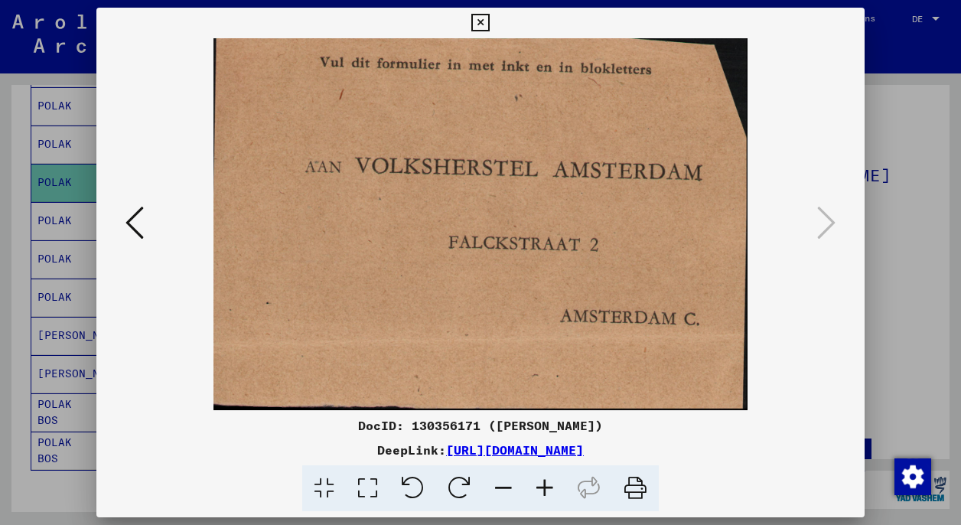
click at [489, 19] on icon at bounding box center [480, 23] width 18 height 18
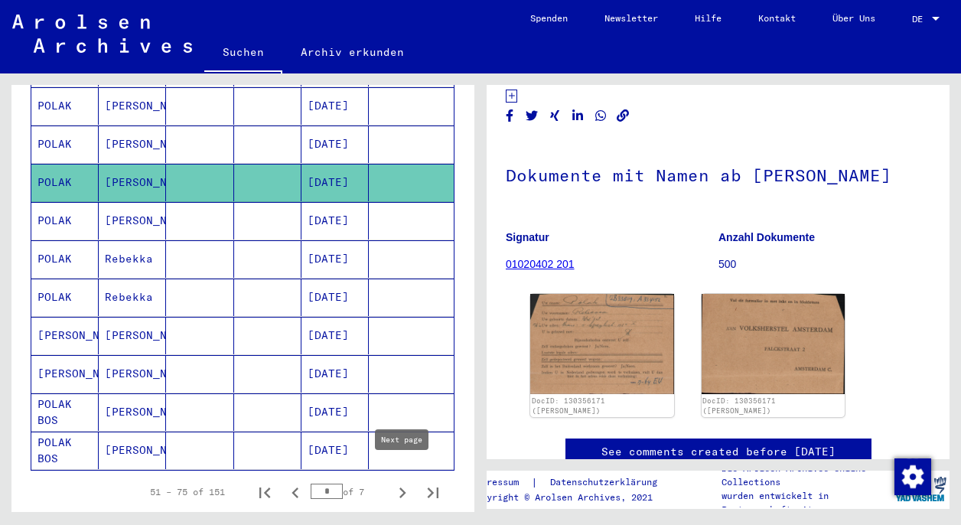
click at [403, 487] on icon "Next page" at bounding box center [402, 492] width 7 height 11
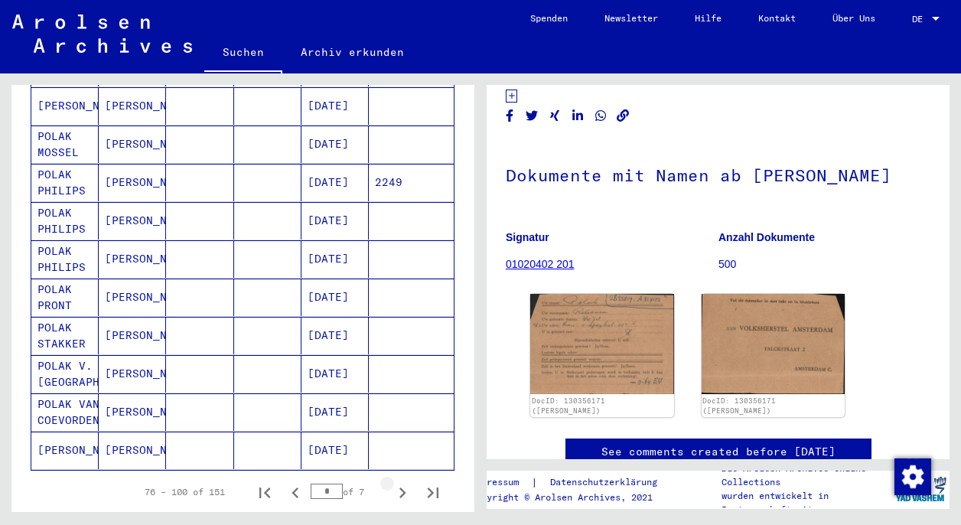
click at [403, 487] on icon "Next page" at bounding box center [402, 492] width 7 height 11
type input "*"
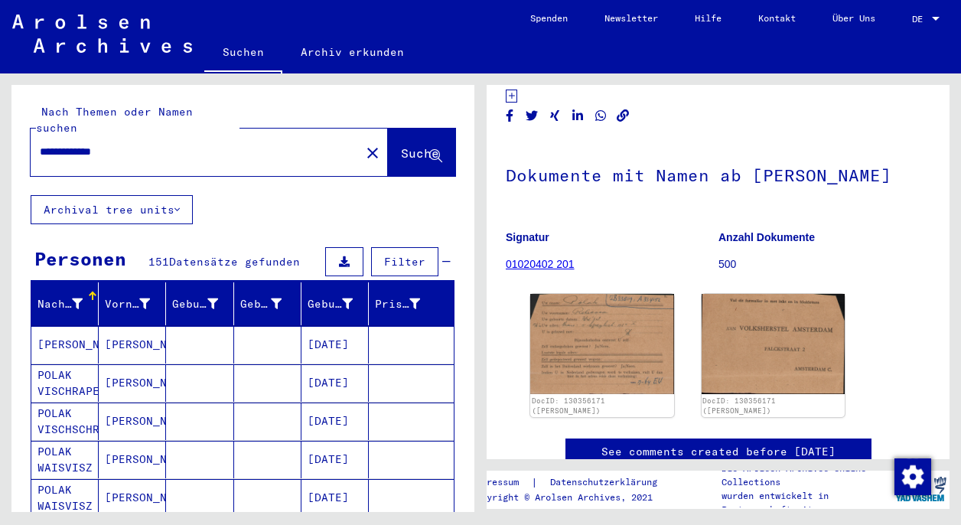
scroll to position [0, 0]
drag, startPoint x: 127, startPoint y: 135, endPoint x: 43, endPoint y: 135, distance: 84.2
click at [43, 144] on input "**********" at bounding box center [195, 152] width 311 height 16
type input "**********"
click at [401, 145] on span "Suche" at bounding box center [420, 152] width 38 height 15
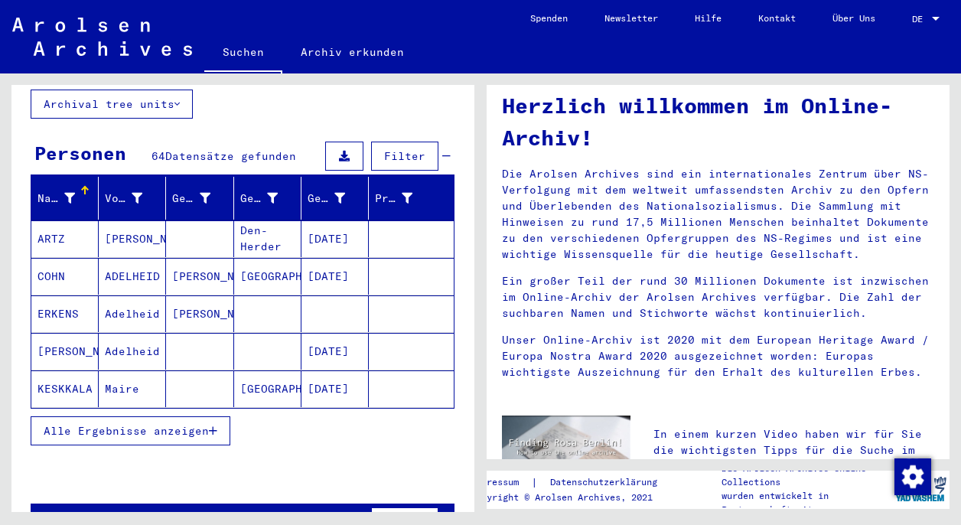
scroll to position [114, 0]
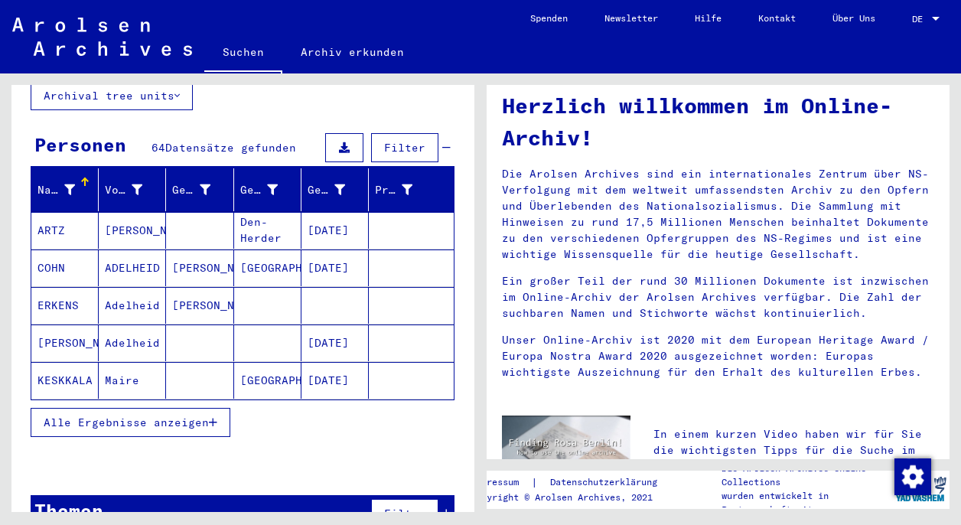
click at [156, 416] on span "Alle Ergebnisse anzeigen" at bounding box center [126, 423] width 165 height 14
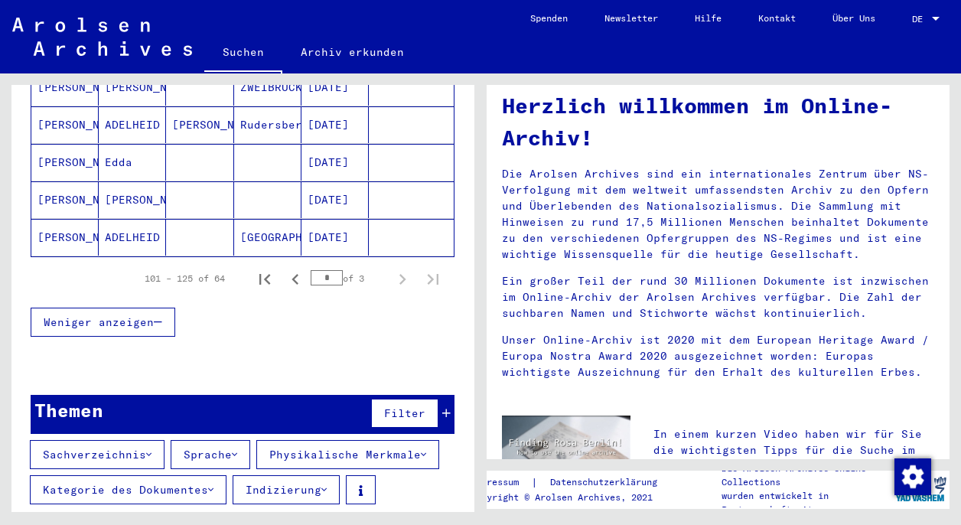
scroll to position [1006, 0]
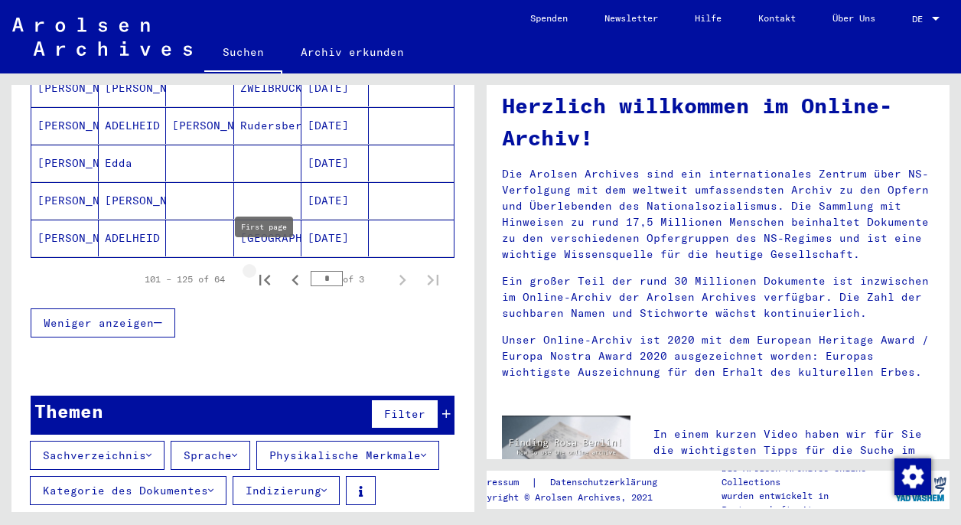
click at [260, 269] on icon "First page" at bounding box center [264, 279] width 21 height 21
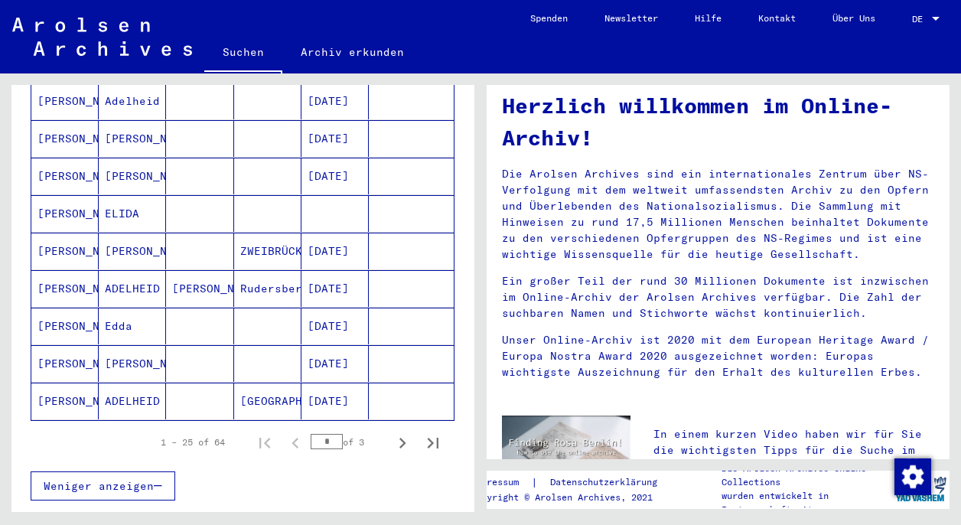
scroll to position [845, 0]
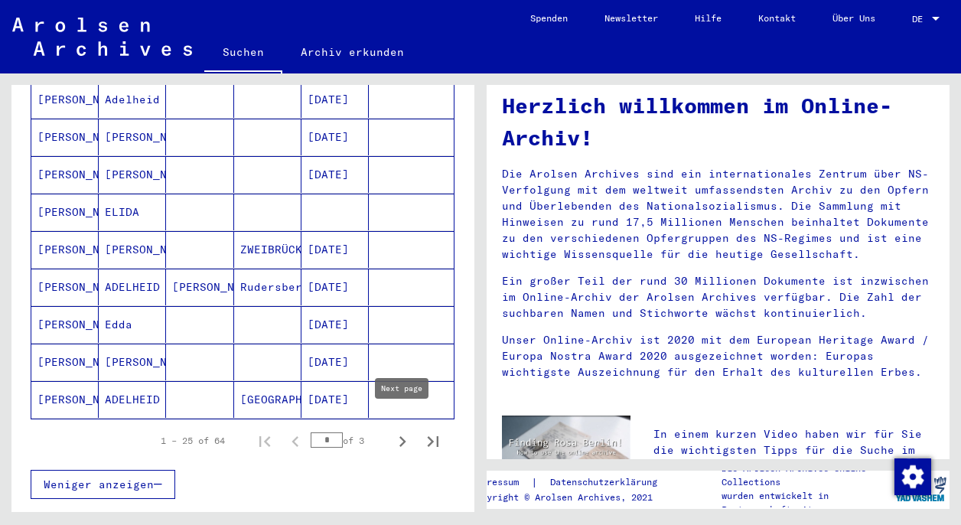
click at [403, 436] on icon "Next page" at bounding box center [402, 441] width 7 height 11
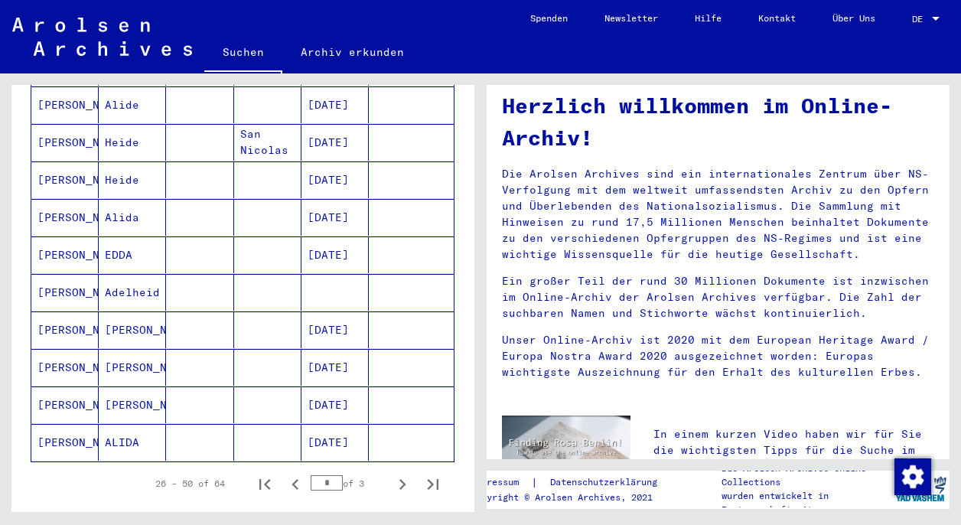
scroll to position [999, 0]
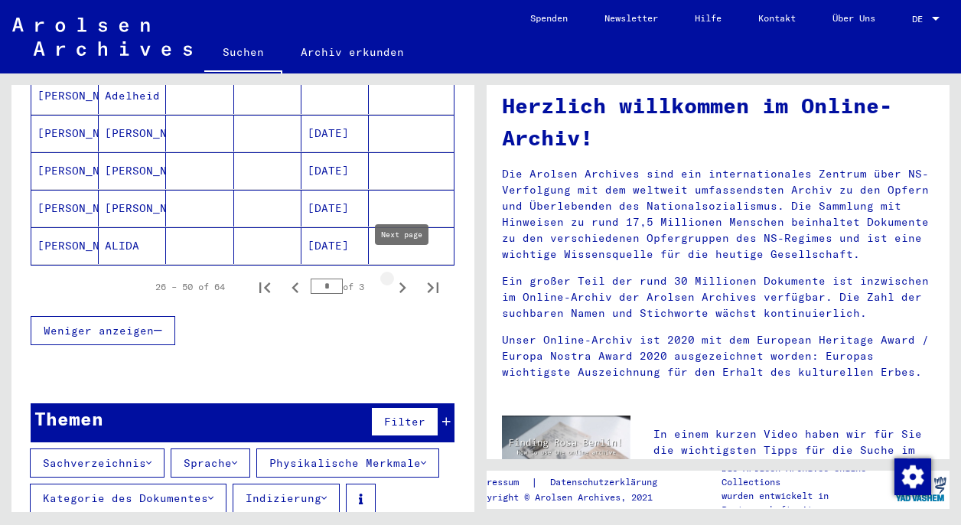
click at [402, 282] on icon "Next page" at bounding box center [402, 287] width 7 height 11
type input "*"
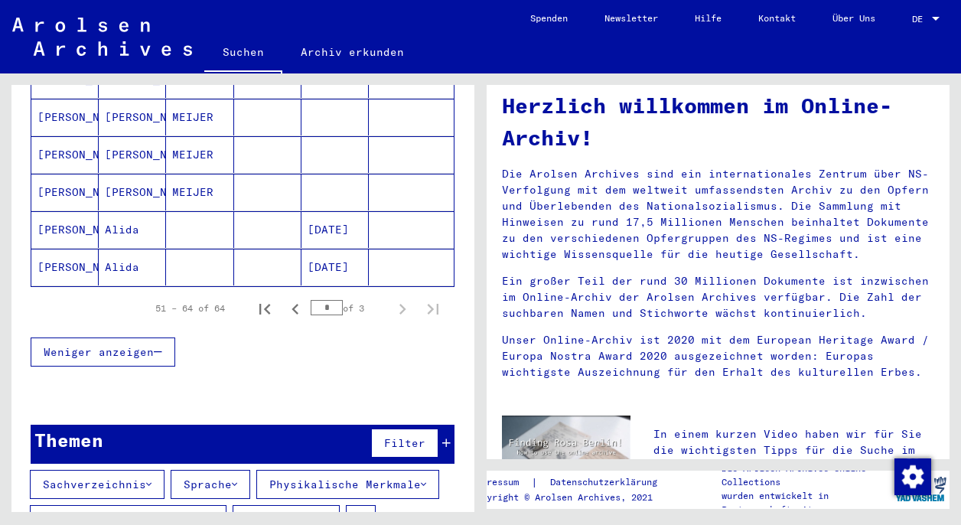
scroll to position [562, 0]
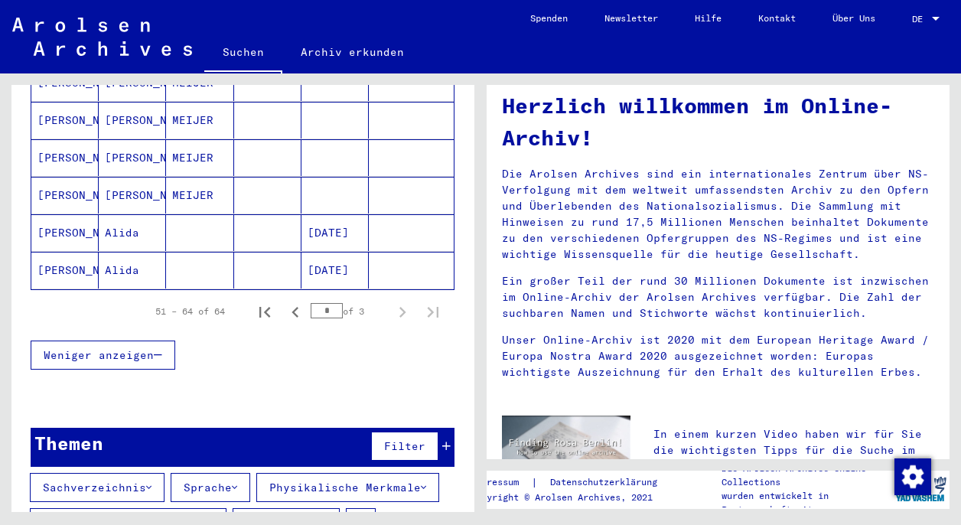
click at [334, 252] on mat-cell "[DATE]" at bounding box center [335, 270] width 67 height 37
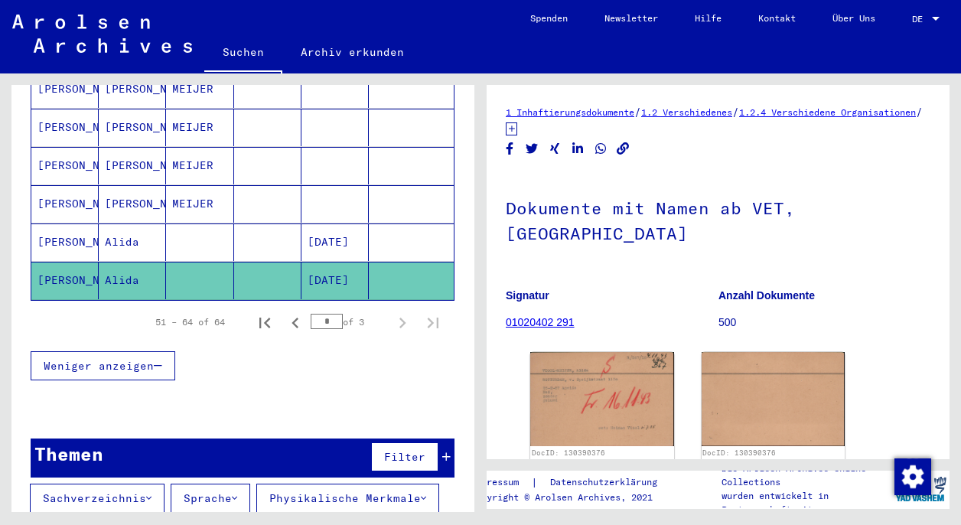
click at [335, 223] on mat-cell "[DATE]" at bounding box center [335, 241] width 67 height 37
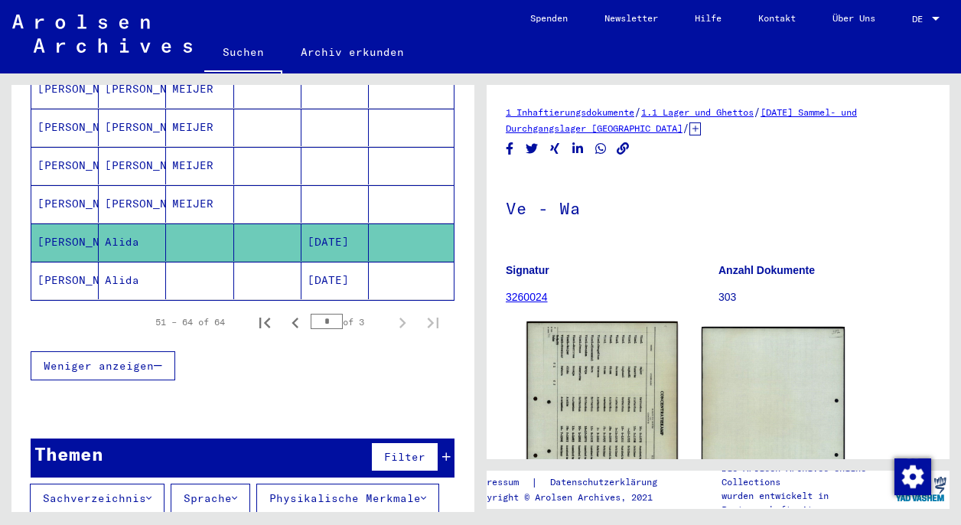
click at [587, 383] on img at bounding box center [602, 427] width 151 height 212
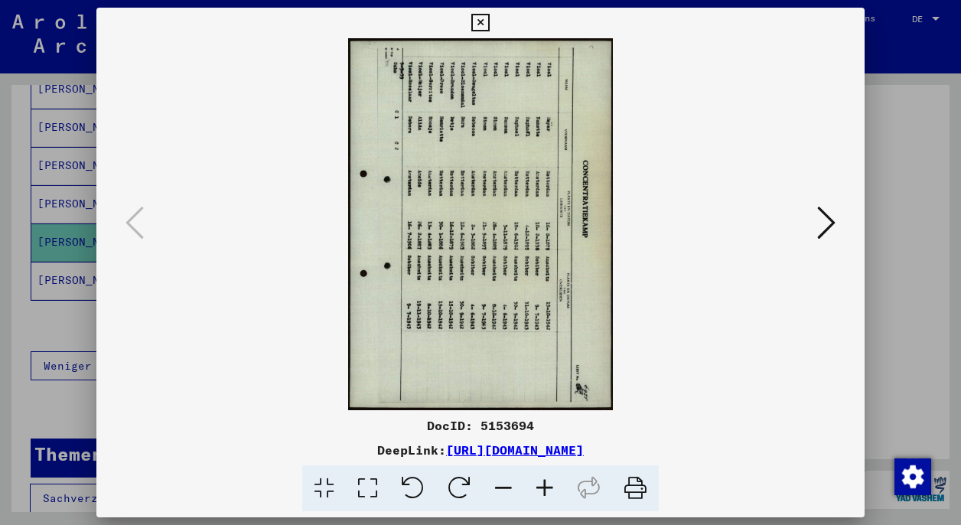
click at [487, 249] on img at bounding box center [480, 224] width 665 height 372
click at [489, 18] on icon at bounding box center [480, 23] width 18 height 18
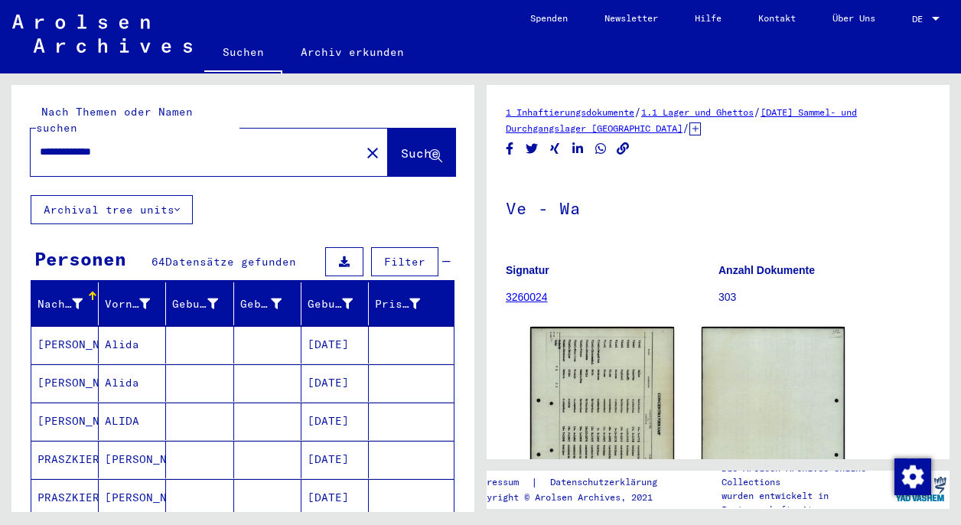
drag, startPoint x: 120, startPoint y: 135, endPoint x: 41, endPoint y: 135, distance: 79.6
click at [41, 144] on input "**********" at bounding box center [195, 152] width 311 height 16
type input "**********"
drag, startPoint x: 164, startPoint y: 161, endPoint x: 396, endPoint y: 138, distance: 233.1
click at [401, 145] on span "Suche" at bounding box center [420, 152] width 38 height 15
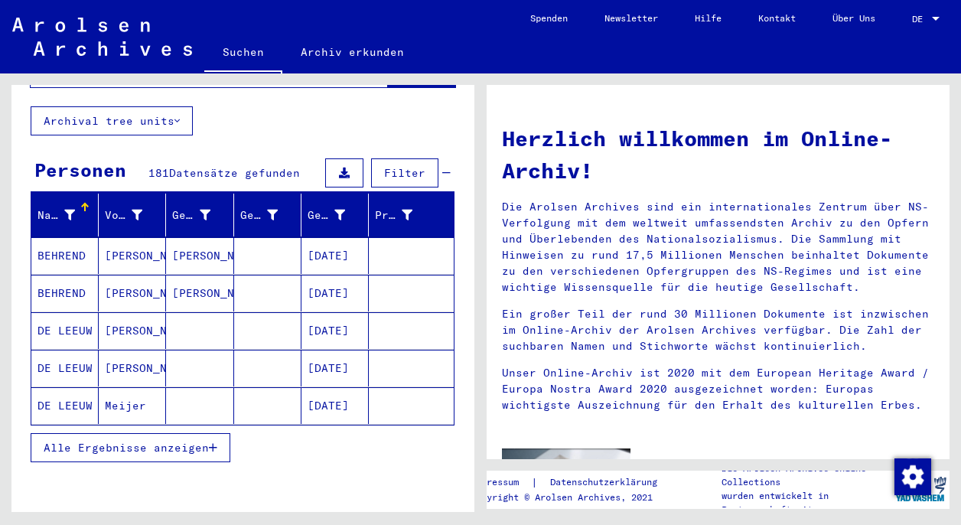
scroll to position [90, 0]
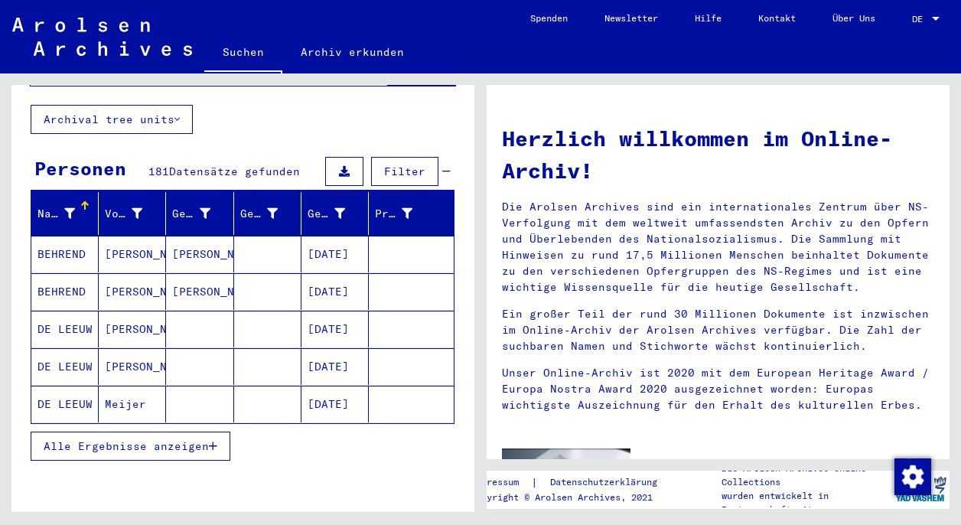
click at [158, 439] on span "Alle Ergebnisse anzeigen" at bounding box center [126, 446] width 165 height 14
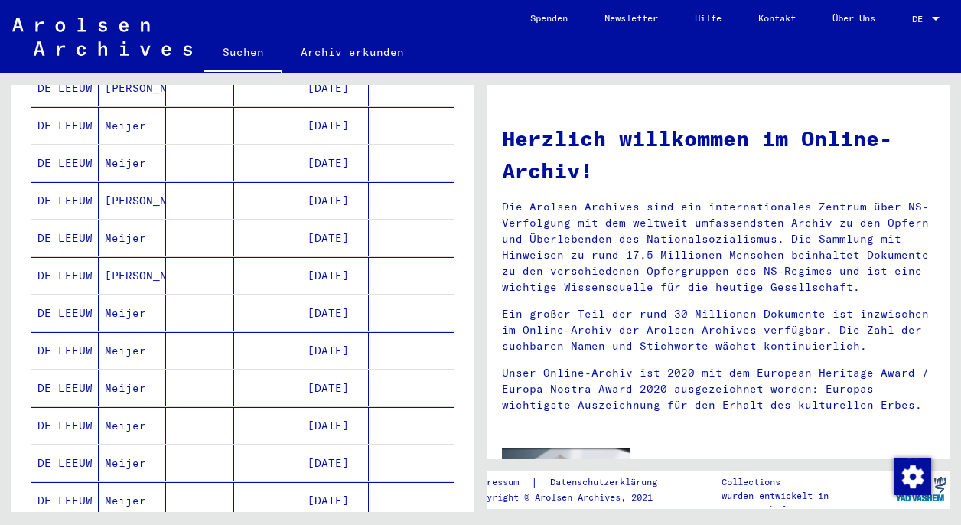
scroll to position [372, 0]
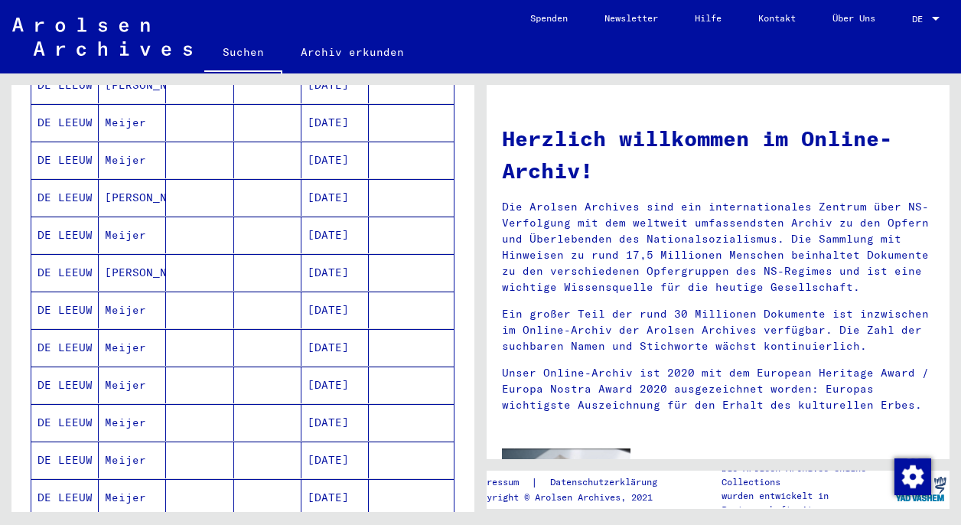
click at [339, 442] on mat-cell "[DATE]" at bounding box center [335, 460] width 67 height 37
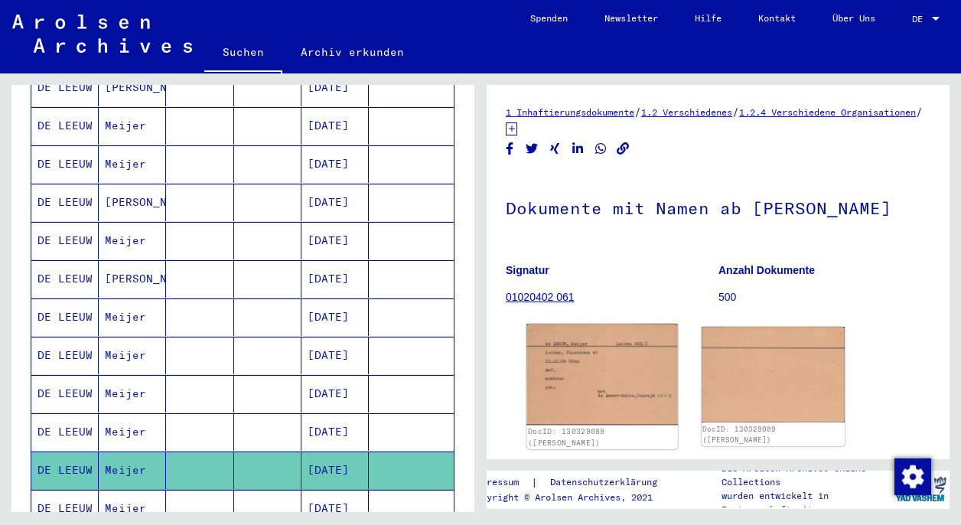
click at [605, 370] on img at bounding box center [602, 374] width 151 height 101
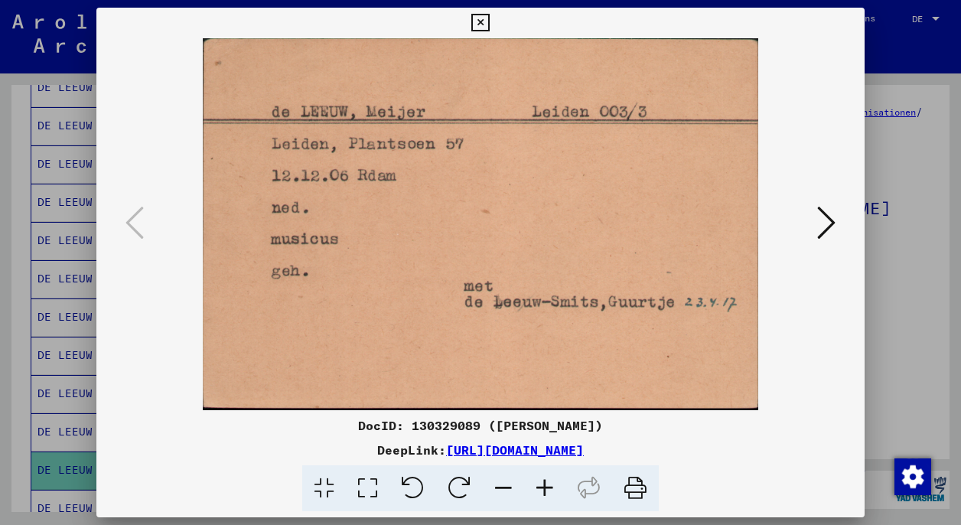
click at [776, 220] on icon at bounding box center [826, 222] width 18 height 37
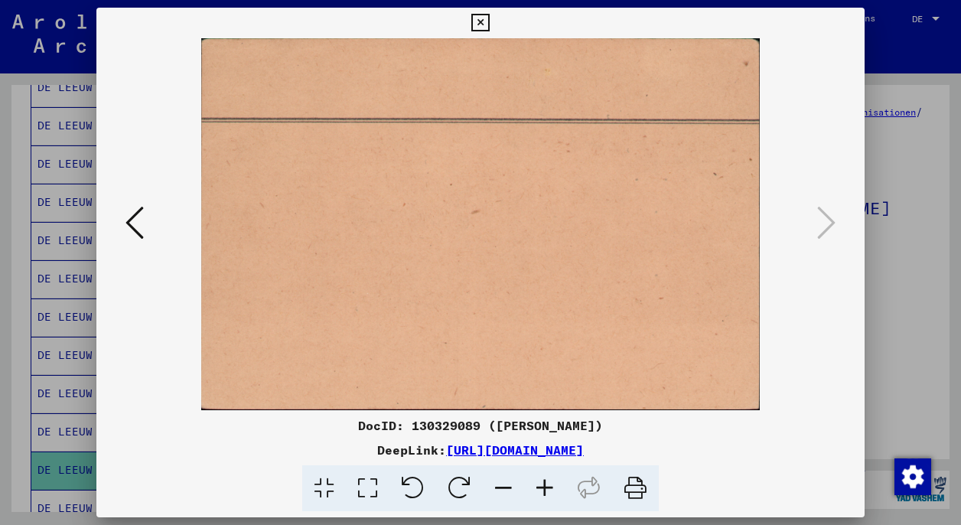
click at [489, 24] on icon at bounding box center [480, 23] width 18 height 18
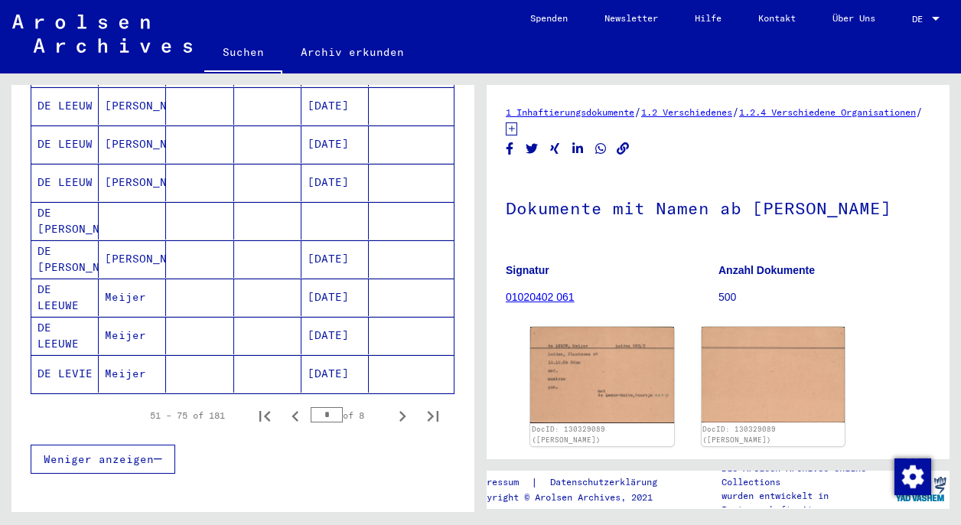
scroll to position [898, 0]
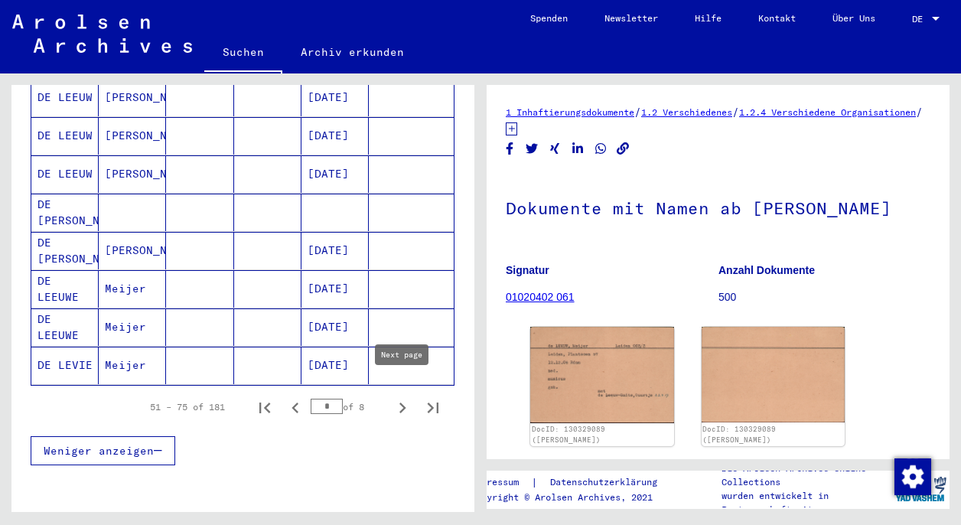
click at [402, 397] on icon "Next page" at bounding box center [402, 407] width 21 height 21
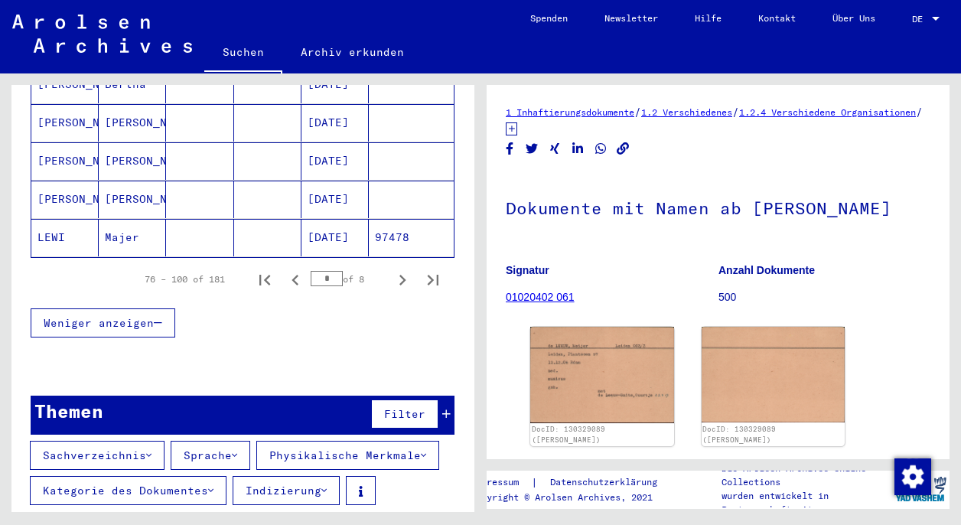
scroll to position [0, 0]
click at [403, 275] on icon "Next page" at bounding box center [402, 280] width 7 height 11
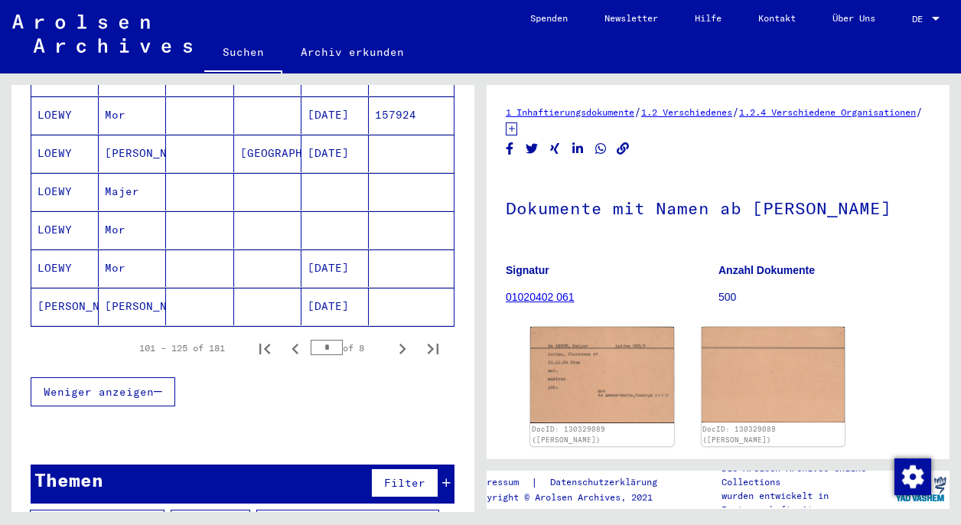
scroll to position [960, 0]
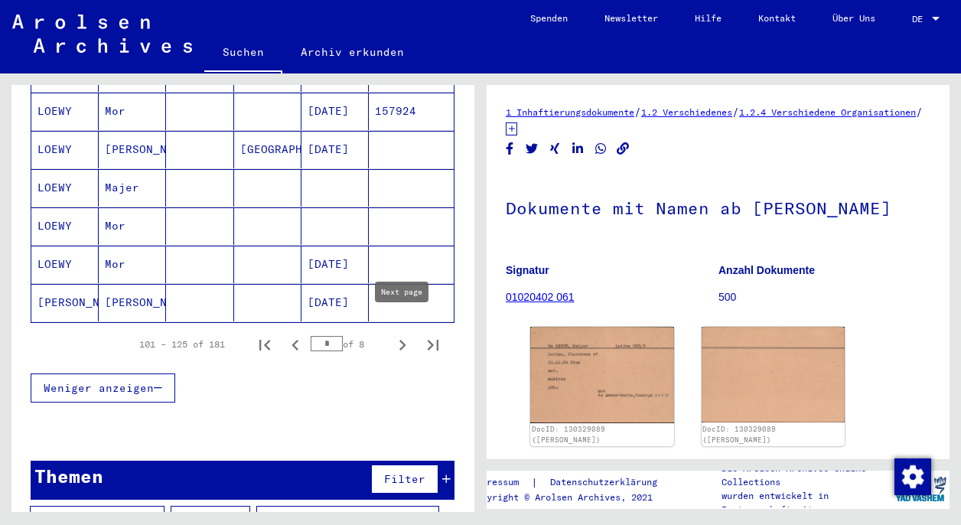
click at [401, 340] on icon "Next page" at bounding box center [402, 345] width 7 height 11
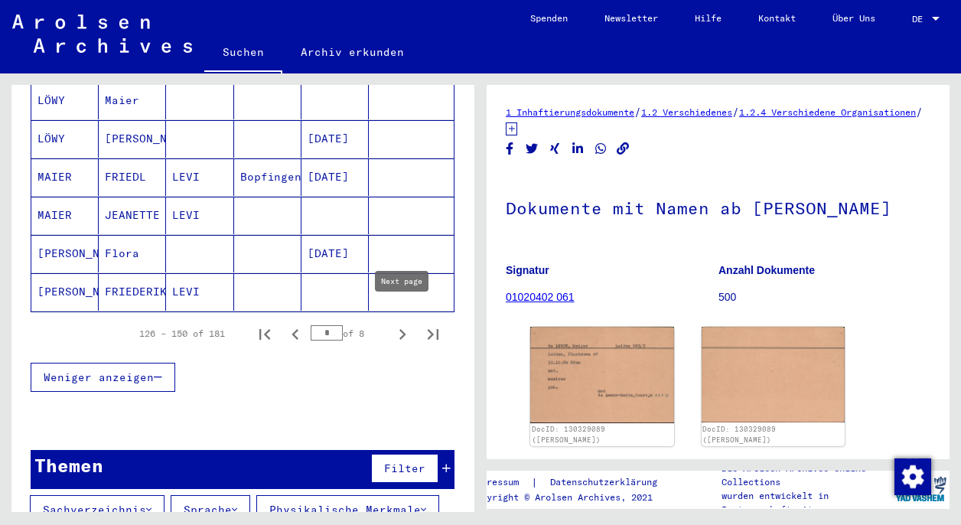
scroll to position [972, 0]
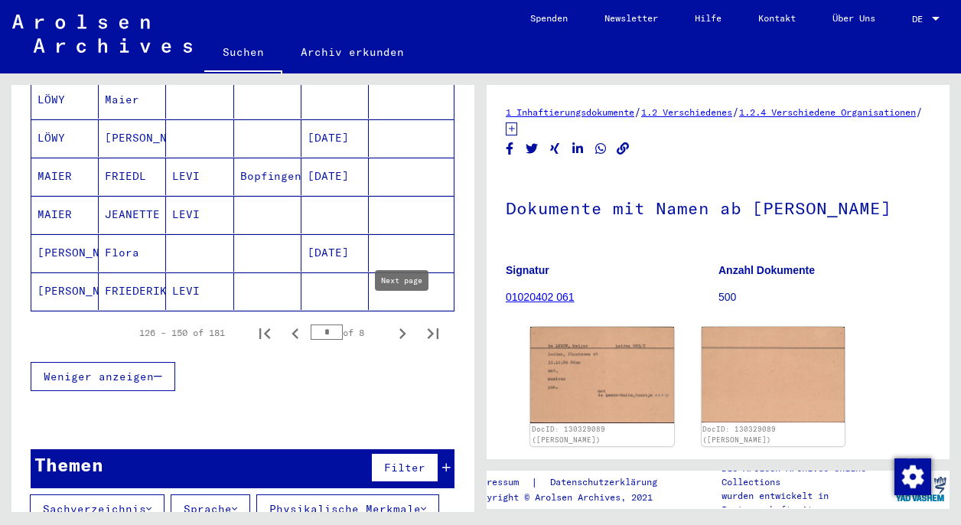
click at [400, 323] on icon "Next page" at bounding box center [402, 333] width 21 height 21
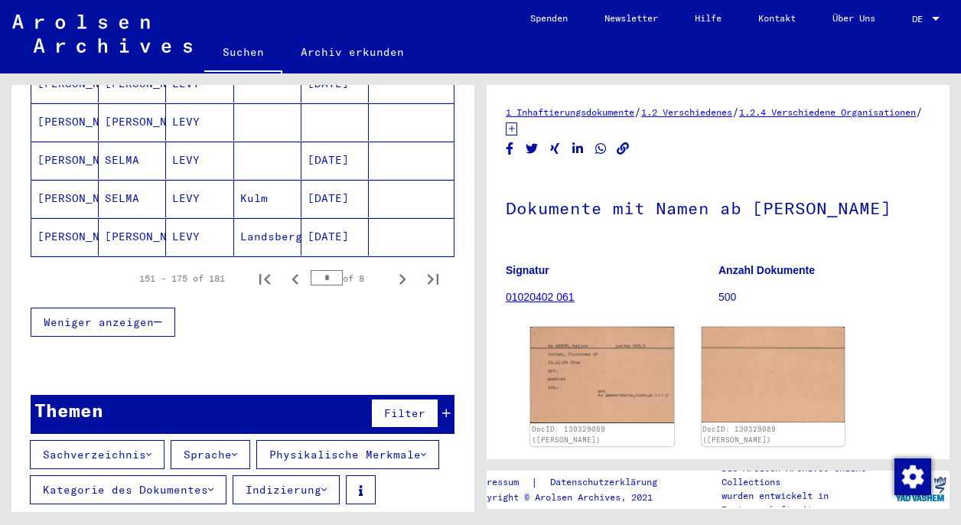
scroll to position [1025, 0]
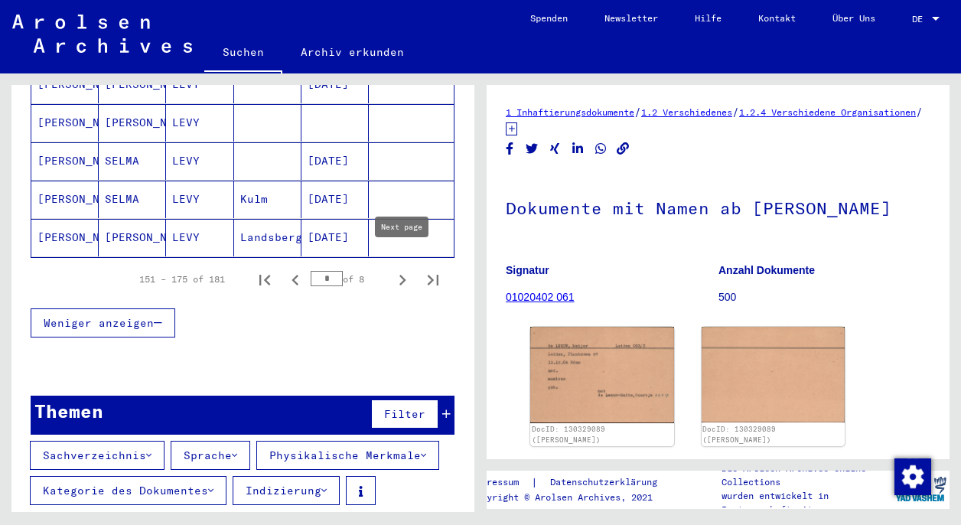
click at [404, 269] on icon "Next page" at bounding box center [402, 279] width 21 height 21
type input "*"
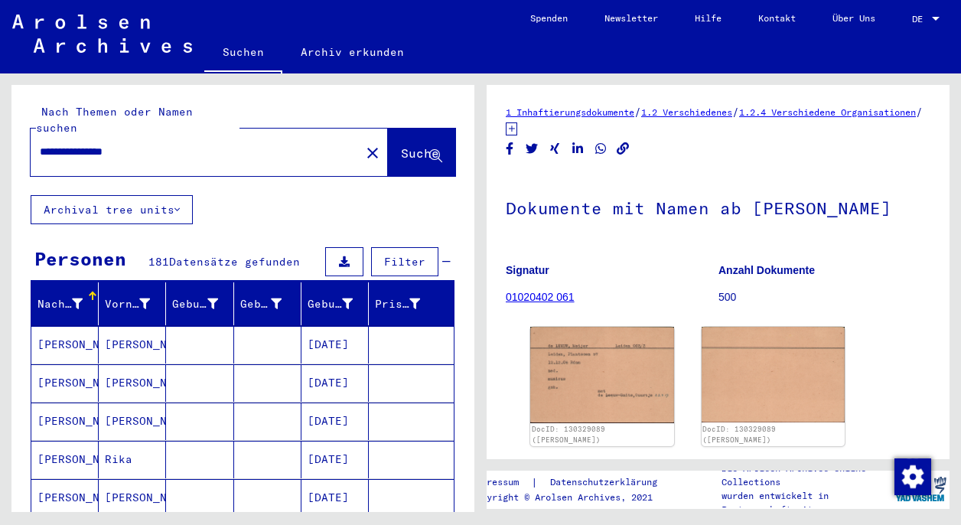
scroll to position [0, 0]
drag, startPoint x: 73, startPoint y: 134, endPoint x: 43, endPoint y: 135, distance: 29.9
click at [43, 144] on input "**********" at bounding box center [195, 152] width 311 height 16
type input "**********"
click at [401, 145] on span "Suche" at bounding box center [420, 152] width 38 height 15
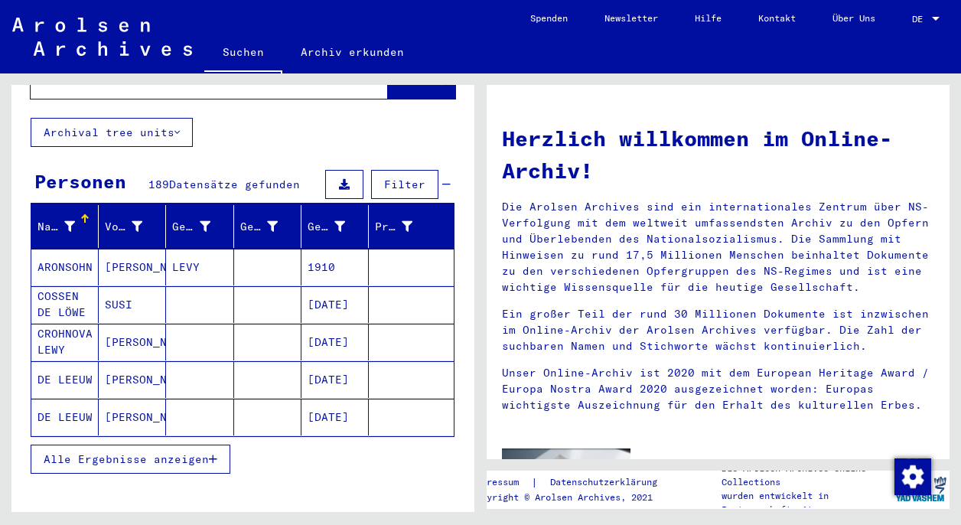
scroll to position [116, 0]
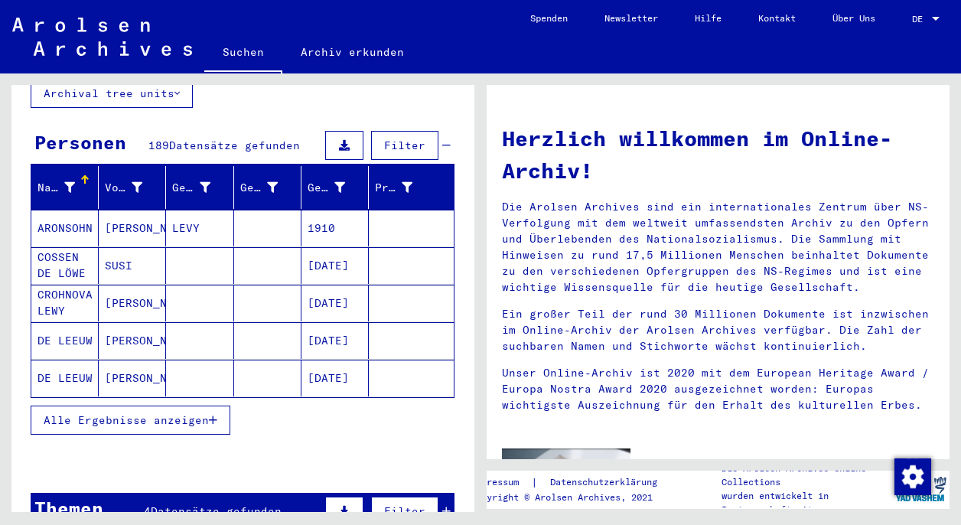
click at [134, 413] on span "Alle Ergebnisse anzeigen" at bounding box center [126, 420] width 165 height 14
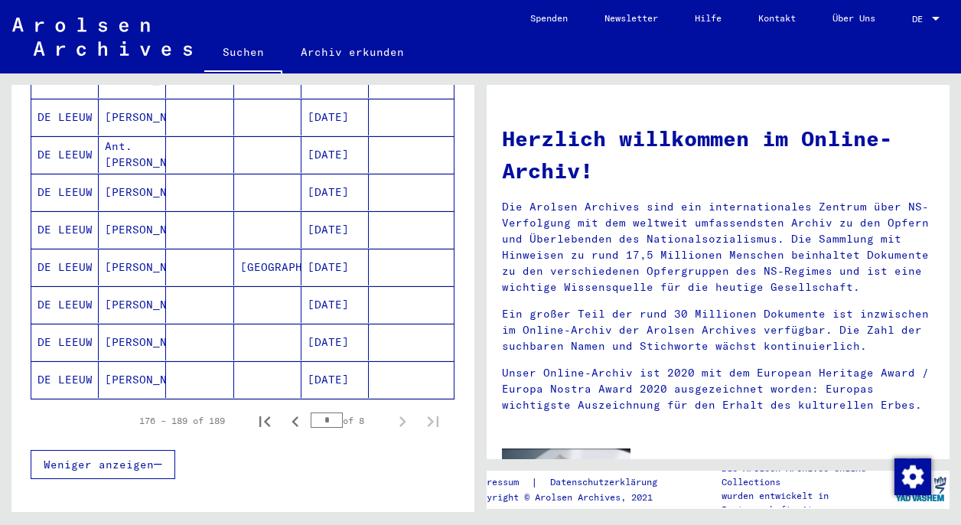
scroll to position [866, 0]
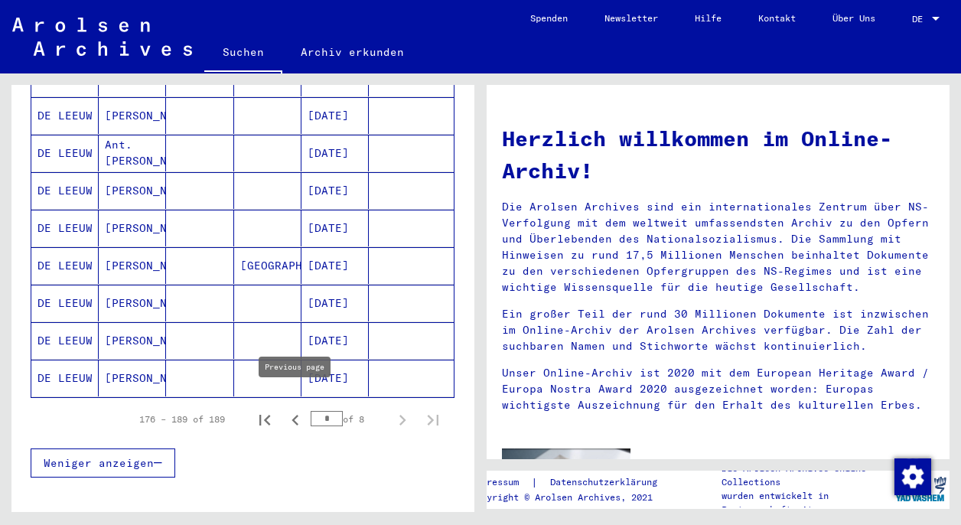
click at [294, 415] on icon "Previous page" at bounding box center [295, 420] width 7 height 11
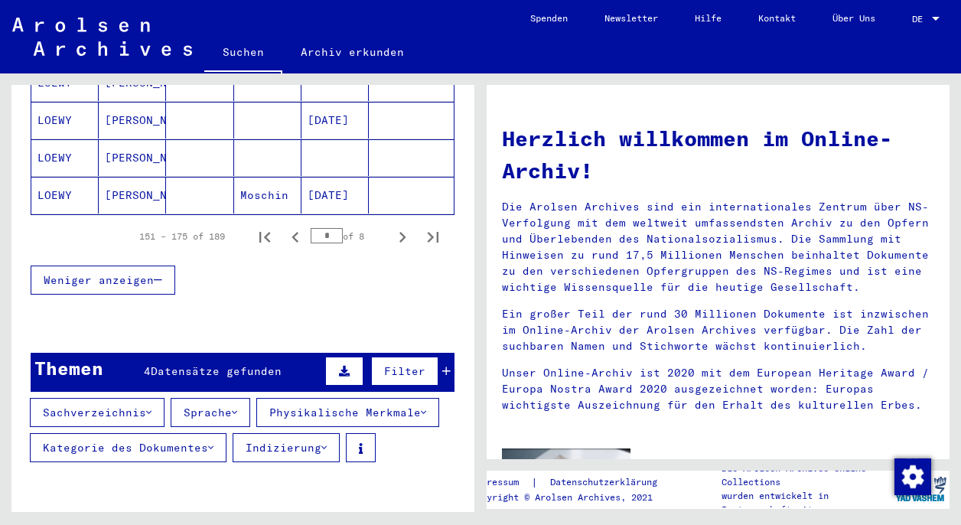
scroll to position [1032, 0]
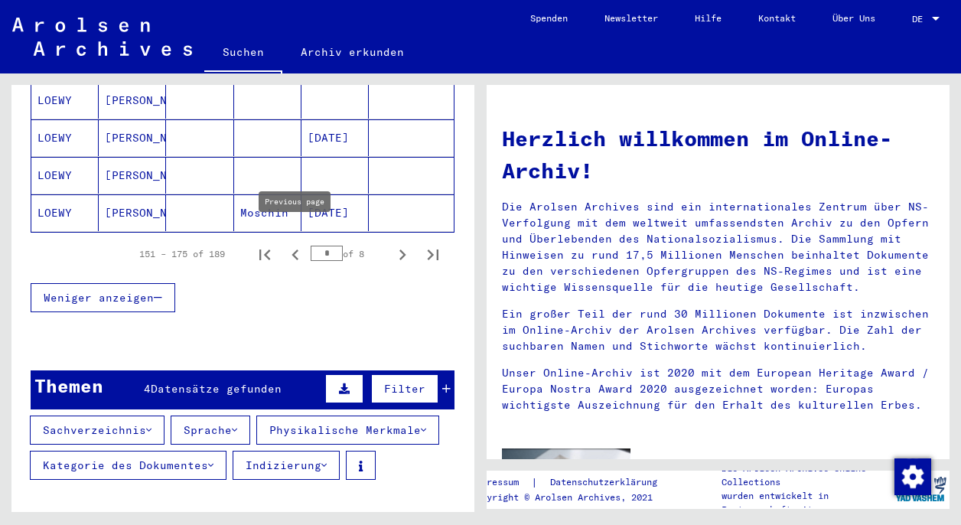
click at [292, 244] on icon "Previous page" at bounding box center [295, 254] width 21 height 21
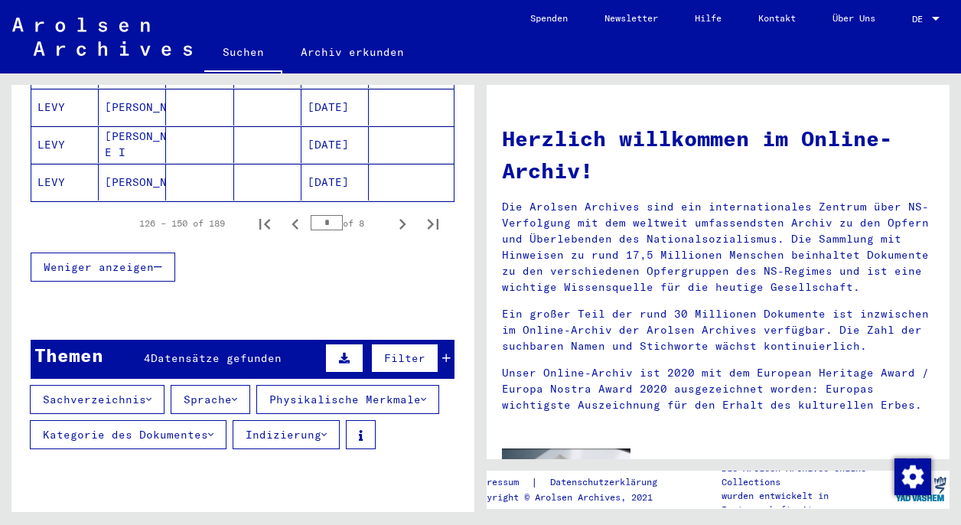
scroll to position [1051, 0]
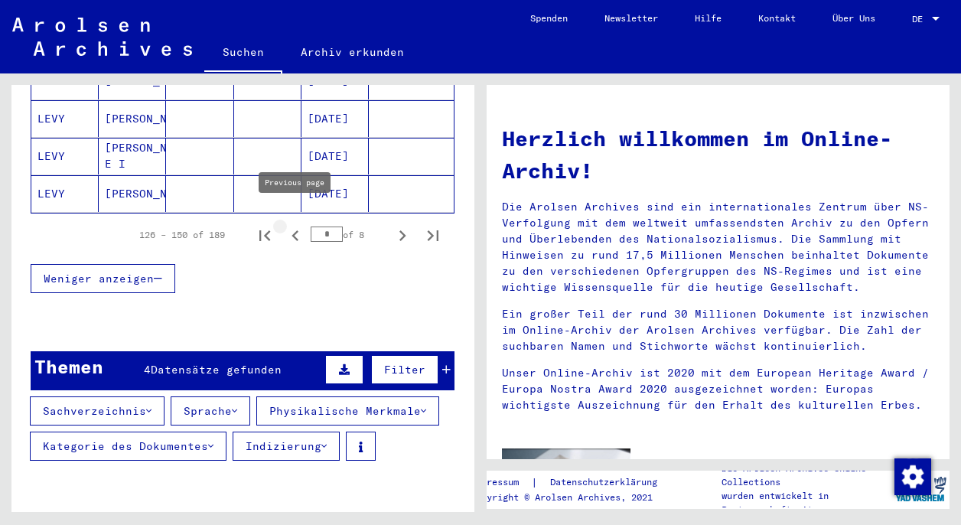
click at [292, 225] on icon "Previous page" at bounding box center [295, 235] width 21 height 21
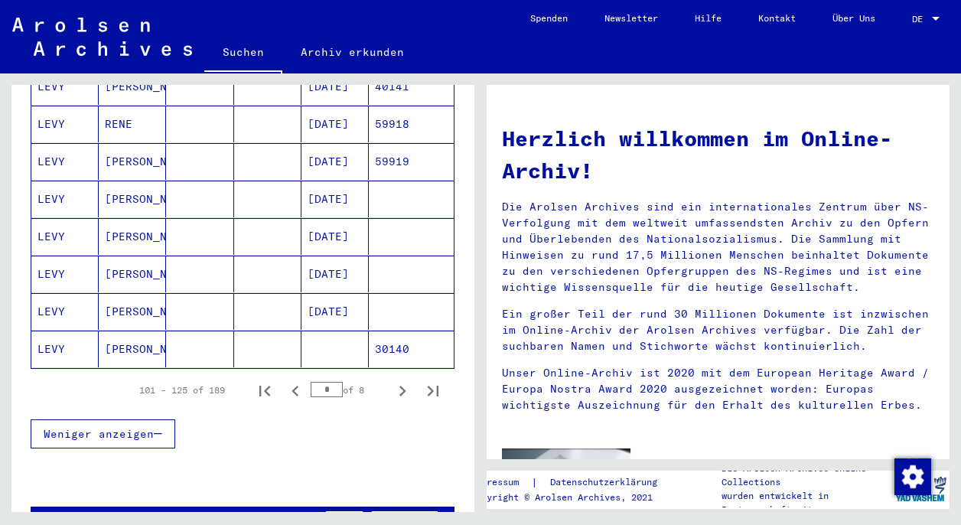
scroll to position [897, 0]
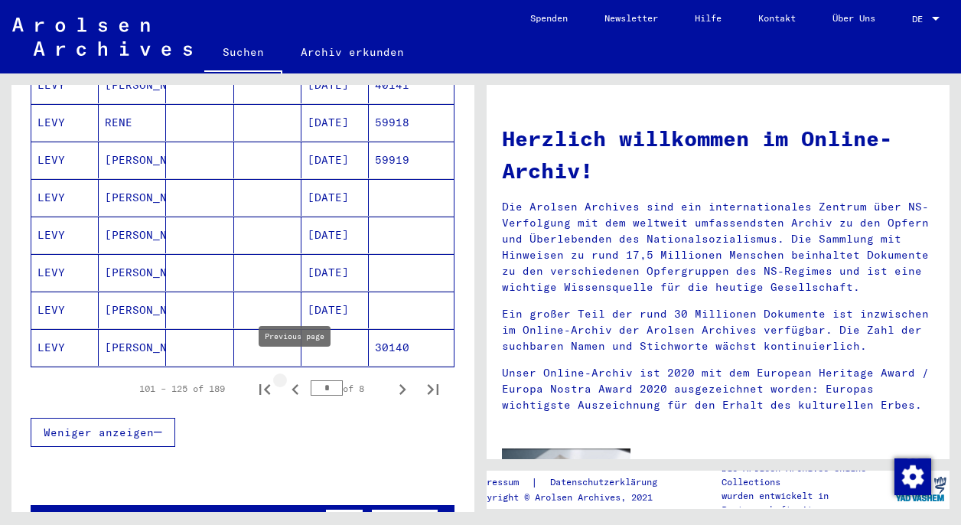
click at [296, 379] on icon "Previous page" at bounding box center [295, 389] width 21 height 21
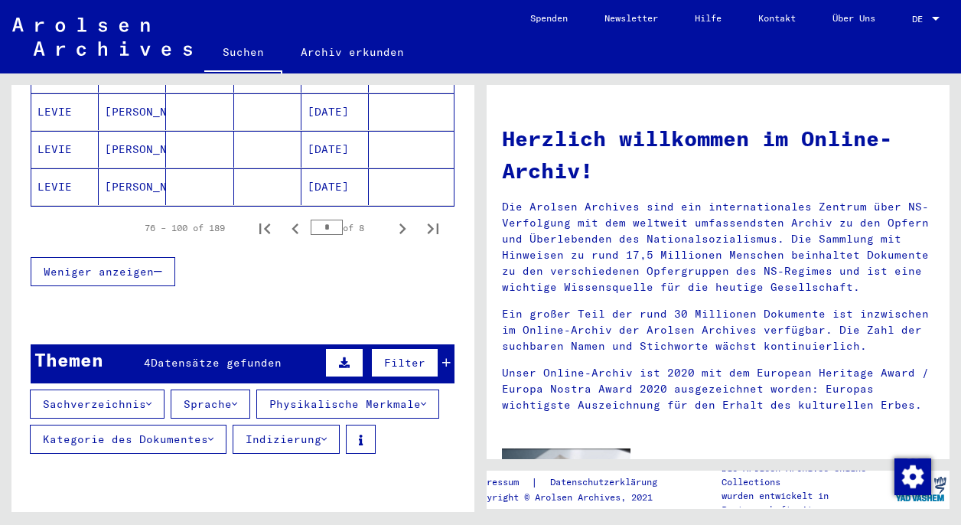
scroll to position [1102, 0]
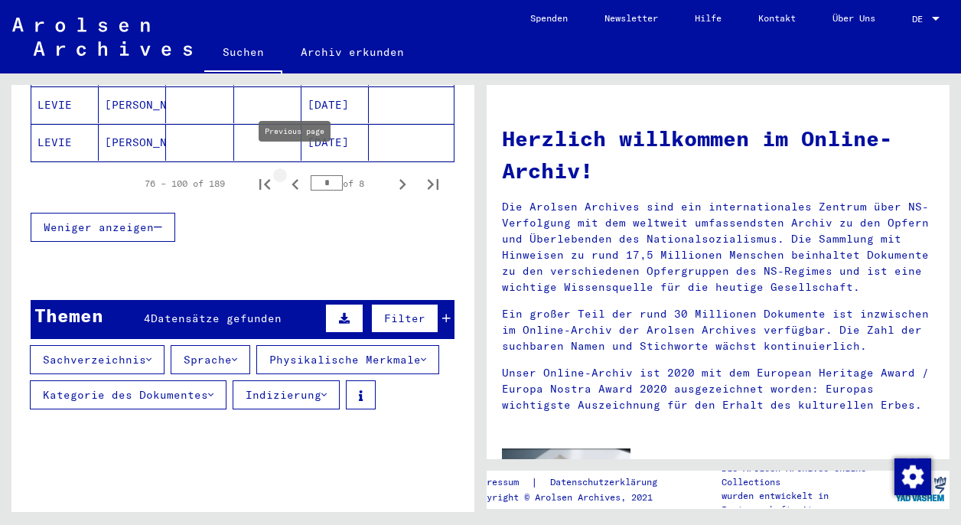
click at [297, 174] on icon "Previous page" at bounding box center [295, 184] width 21 height 21
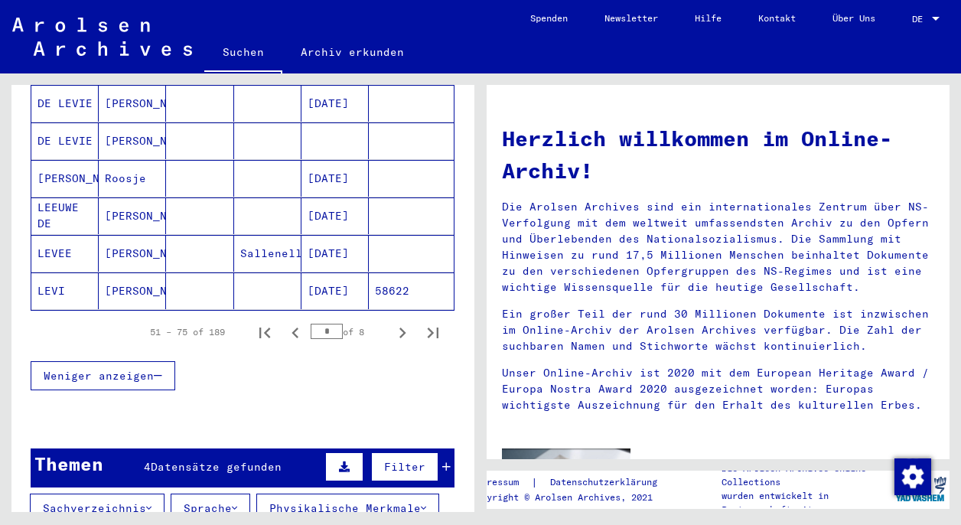
scroll to position [964, 0]
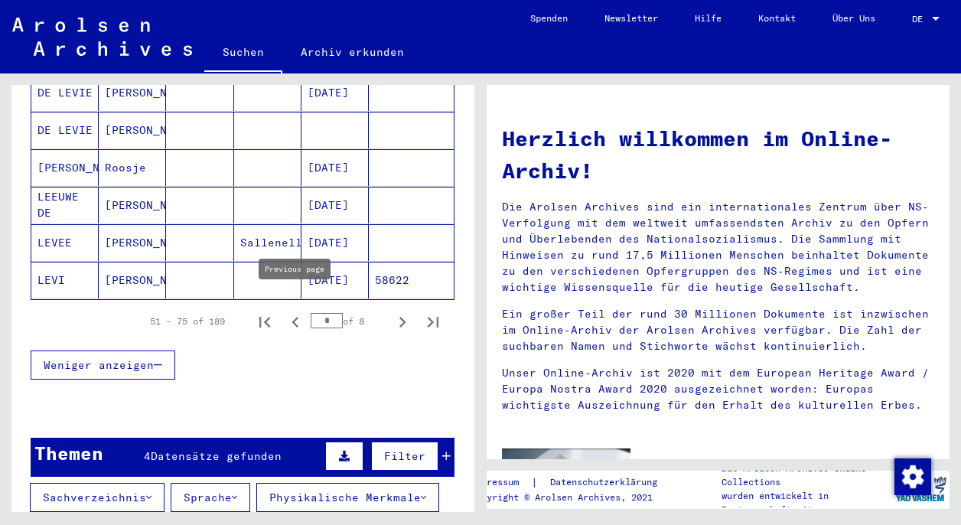
click at [294, 317] on icon "Previous page" at bounding box center [295, 322] width 7 height 11
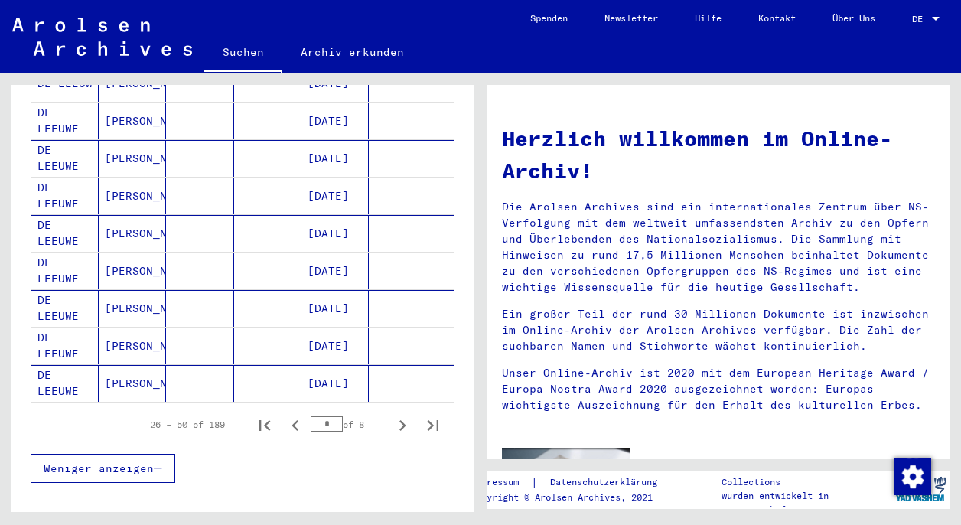
scroll to position [878, 0]
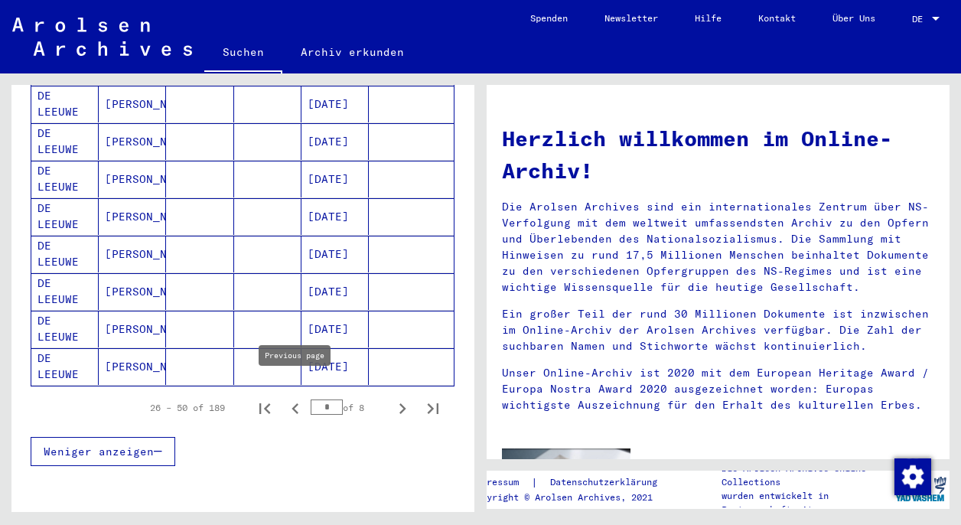
click at [297, 398] on icon "Previous page" at bounding box center [295, 408] width 21 height 21
type input "*"
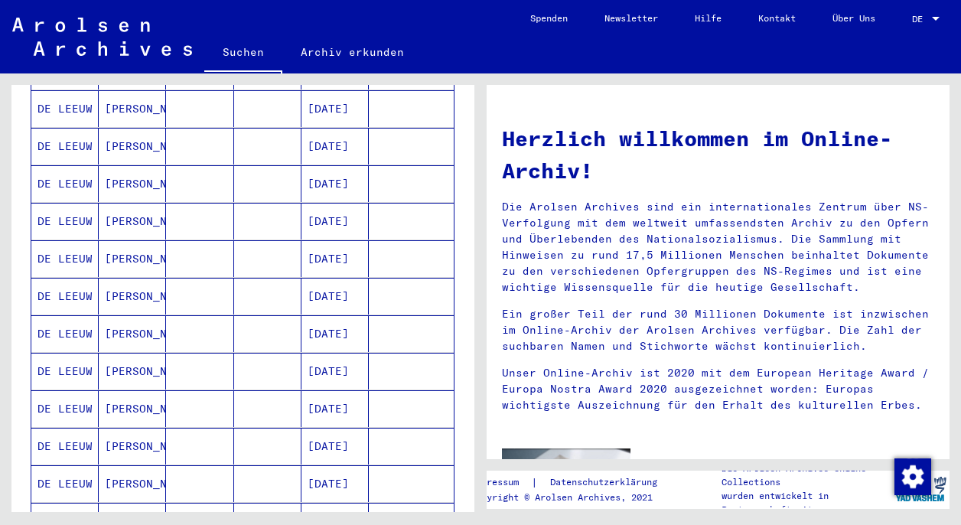
scroll to position [342, 0]
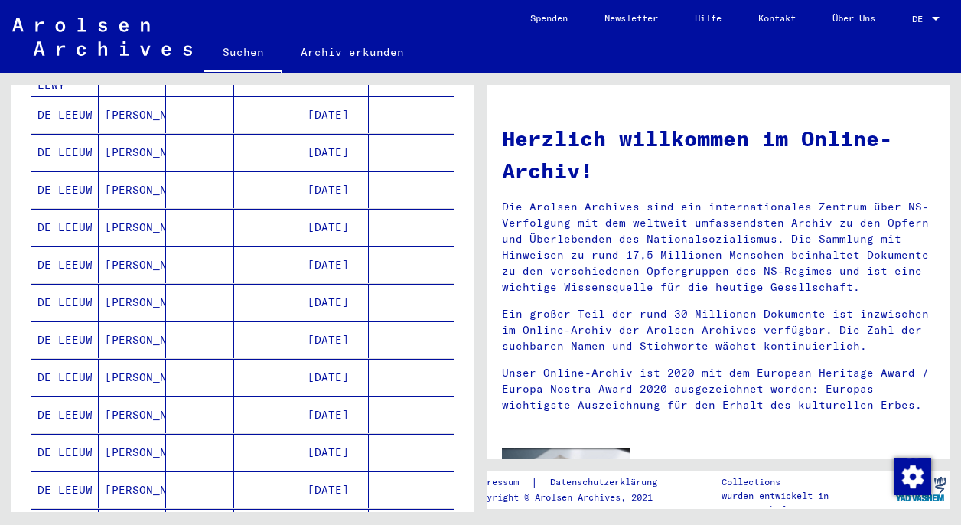
click at [274, 134] on mat-cell at bounding box center [267, 152] width 67 height 37
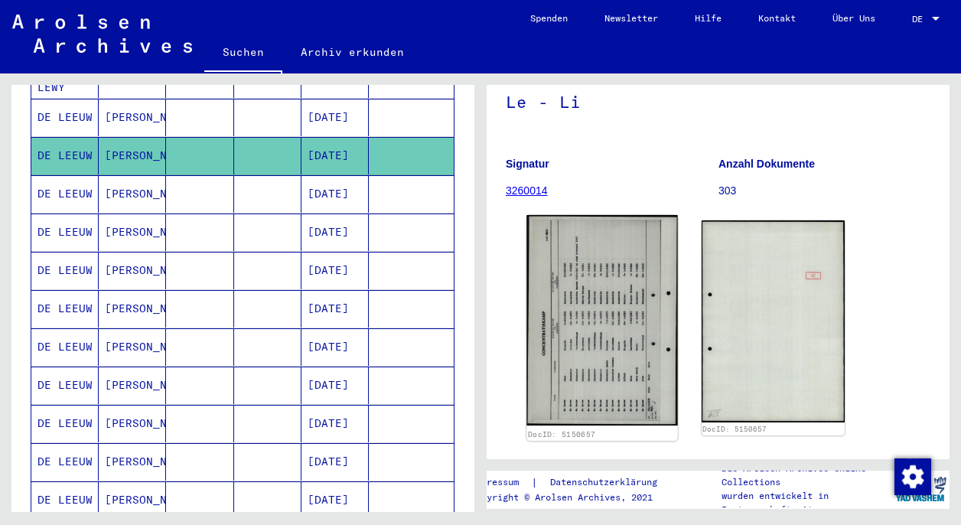
scroll to position [194, 0]
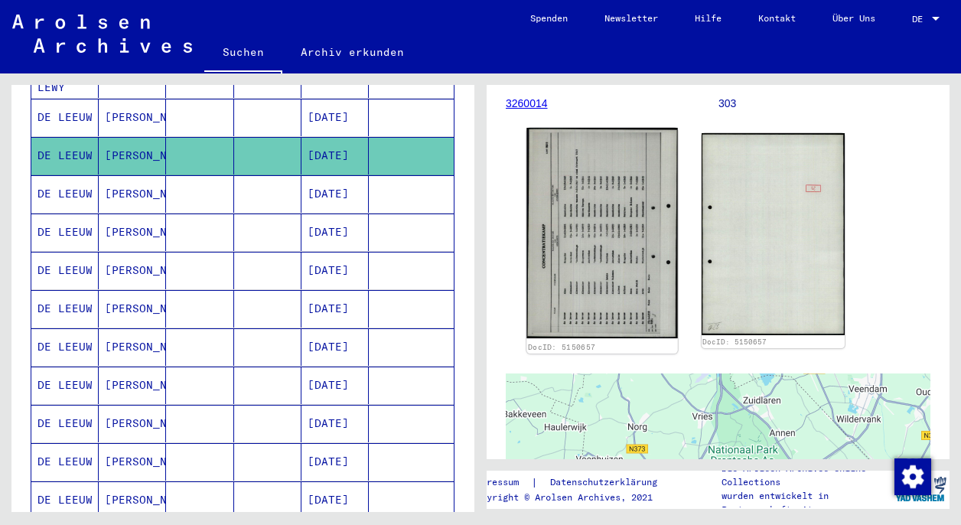
click at [584, 238] on img at bounding box center [602, 233] width 151 height 210
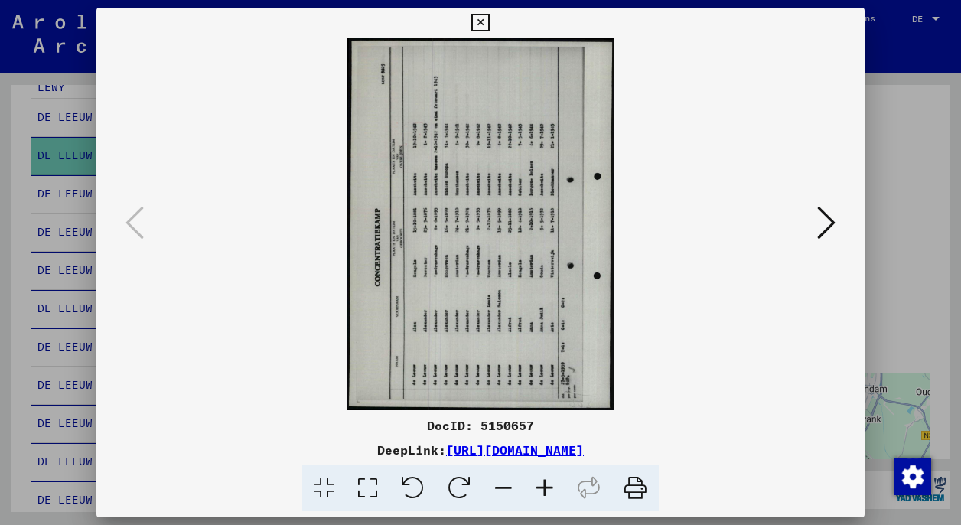
click at [457, 481] on icon at bounding box center [459, 488] width 47 height 47
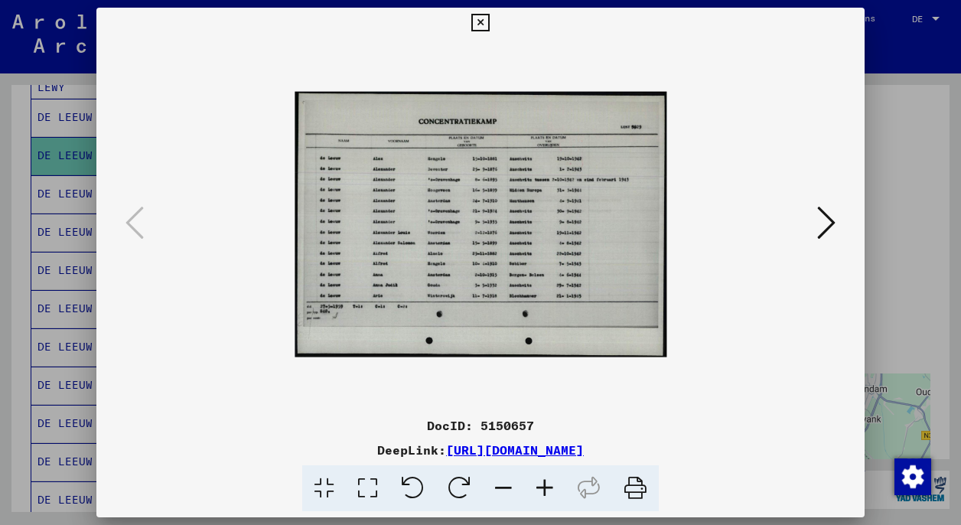
click at [463, 197] on img at bounding box center [481, 223] width 372 height 665
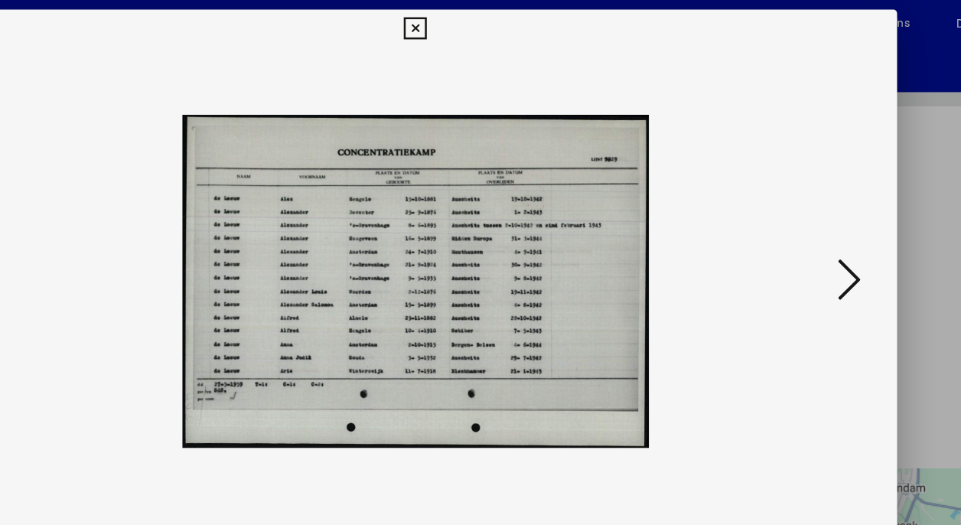
scroll to position [0, 0]
click at [489, 21] on icon at bounding box center [480, 23] width 18 height 18
